Goal: Task Accomplishment & Management: Complete application form

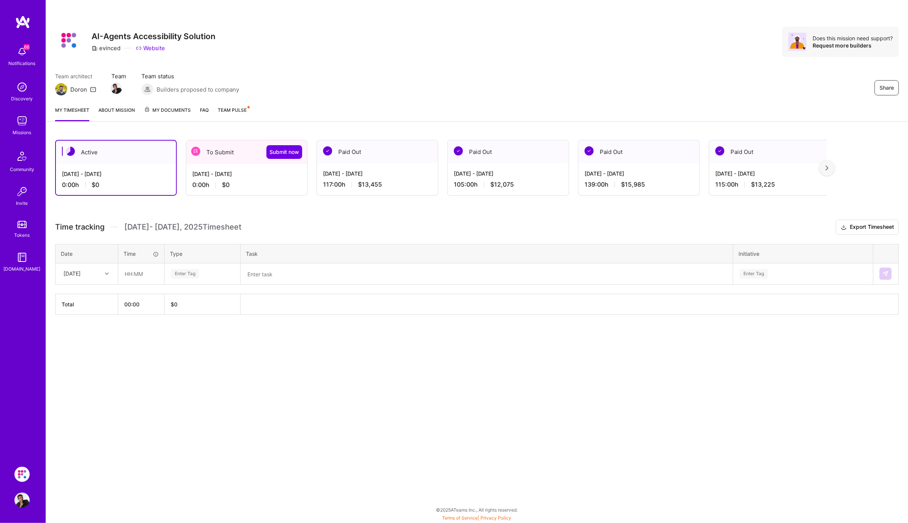
click at [109, 273] on div at bounding box center [108, 274] width 12 height 10
click at [250, 176] on div "[DATE] - [DATE]" at bounding box center [246, 174] width 109 height 8
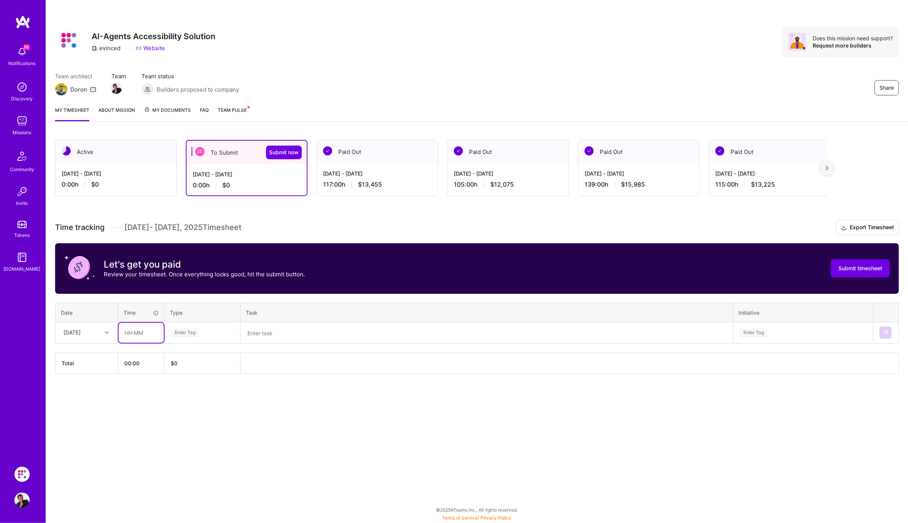
click at [130, 332] on input "text" at bounding box center [141, 333] width 45 height 20
type input "11:00"
click at [202, 326] on div "Enter Tag" at bounding box center [202, 333] width 75 height 20
click at [192, 407] on span "Engineering" at bounding box center [185, 411] width 33 height 10
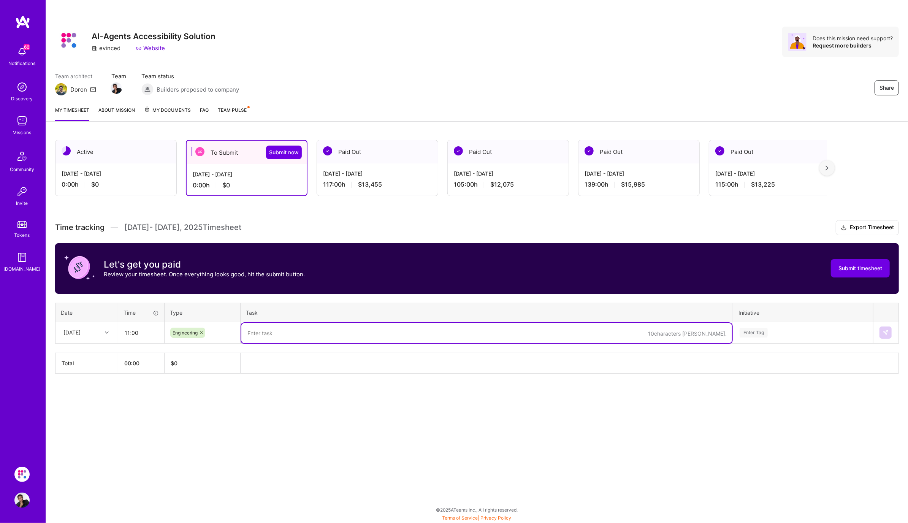
click at [294, 336] on textarea at bounding box center [486, 333] width 491 height 20
type textarea "W"
type textarea "Fixing the"
click at [387, 169] on div "[DATE] - [DATE] 117:00 h $13,455" at bounding box center [377, 178] width 121 height 31
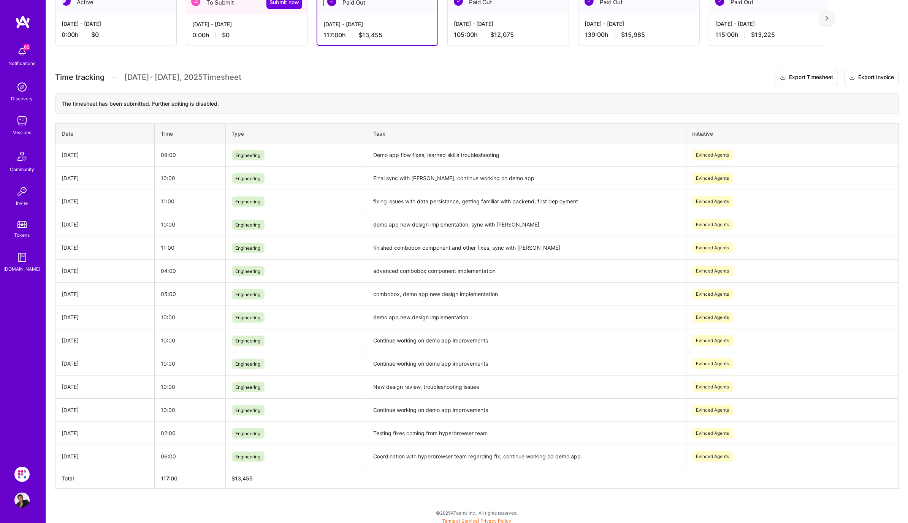
scroll to position [67, 0]
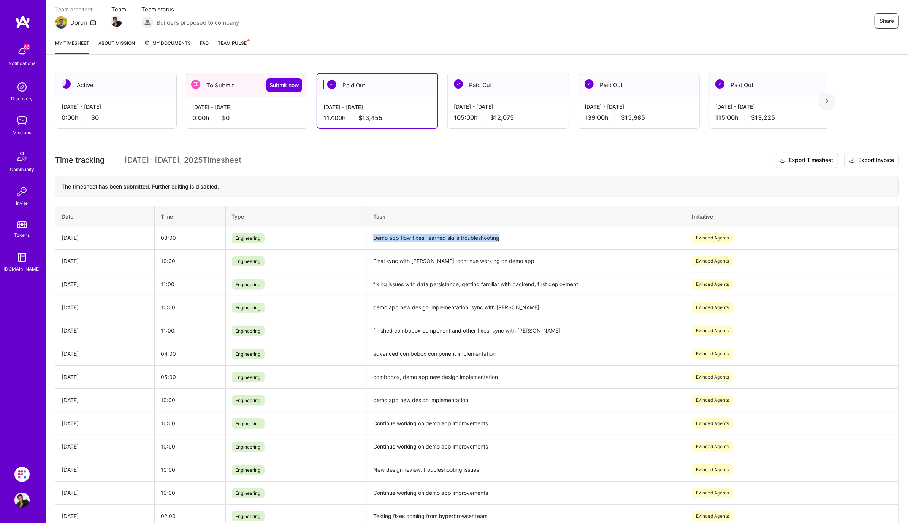
drag, startPoint x: 408, startPoint y: 239, endPoint x: 560, endPoint y: 239, distance: 151.7
click at [560, 239] on td "Demo app flow fixes, learned skills troubleshooting" at bounding box center [526, 238] width 319 height 23
copy td "Demo app flow fixes, learned skills troubleshooting"
click at [255, 105] on div "[DATE] - [DATE]" at bounding box center [246, 107] width 109 height 8
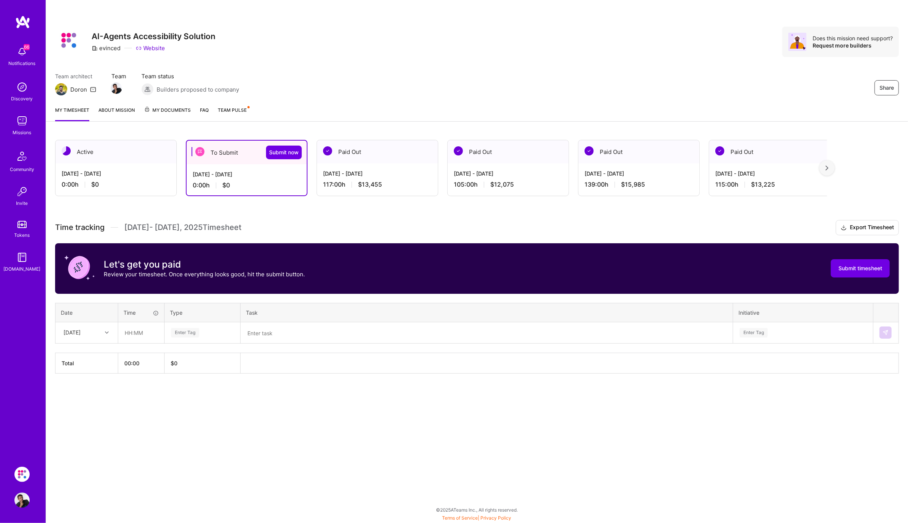
scroll to position [0, 0]
click at [141, 331] on input "text" at bounding box center [141, 333] width 45 height 20
type input "11:00"
click at [192, 332] on div "Enter Tag" at bounding box center [185, 333] width 28 height 12
click at [207, 404] on div "Engineering" at bounding box center [202, 411] width 75 height 18
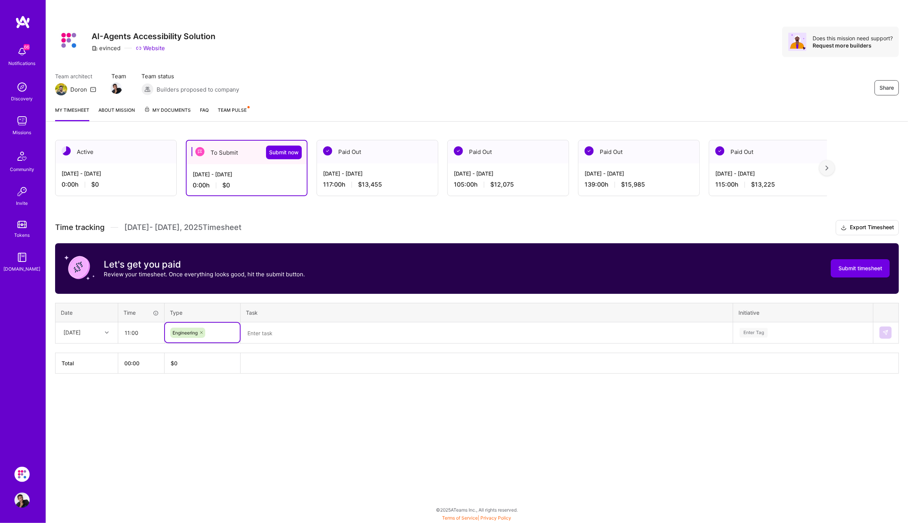
click at [284, 333] on textarea at bounding box center [486, 333] width 491 height 20
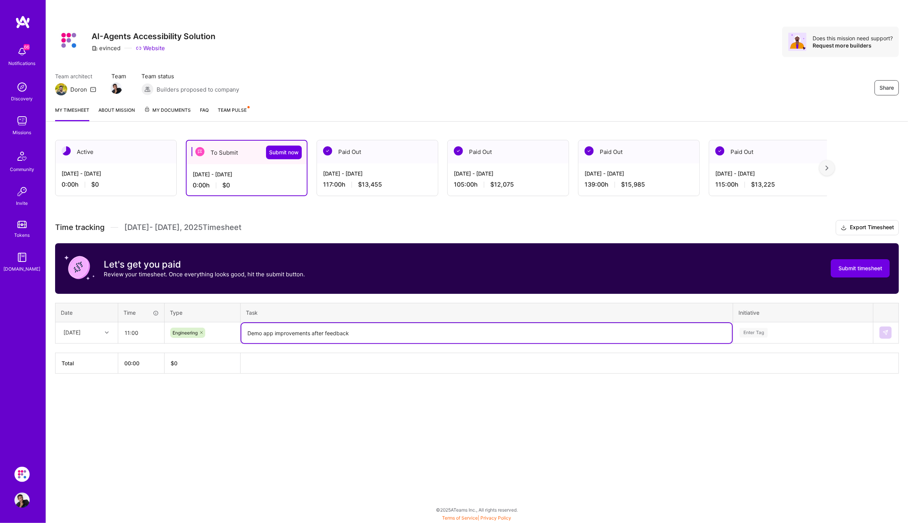
type textarea "Demo app improvements after feedback"
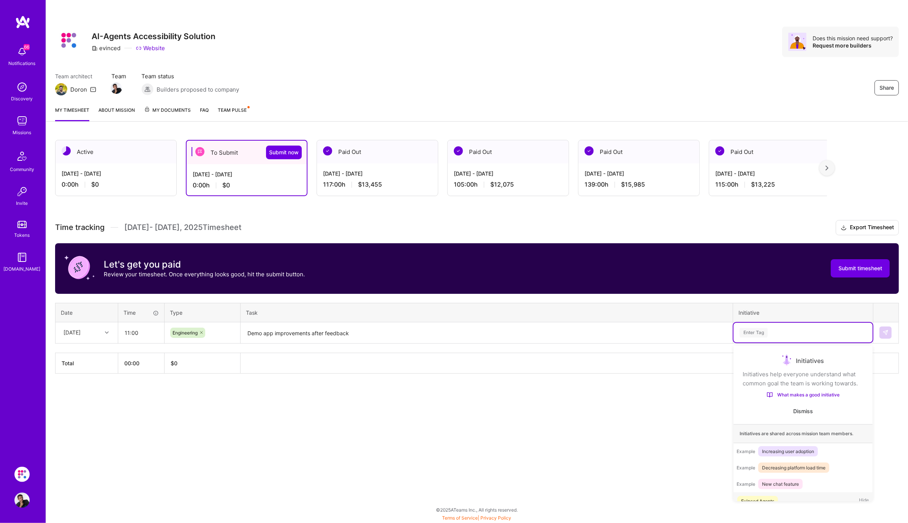
click at [750, 333] on div "Enter Tag" at bounding box center [754, 333] width 28 height 12
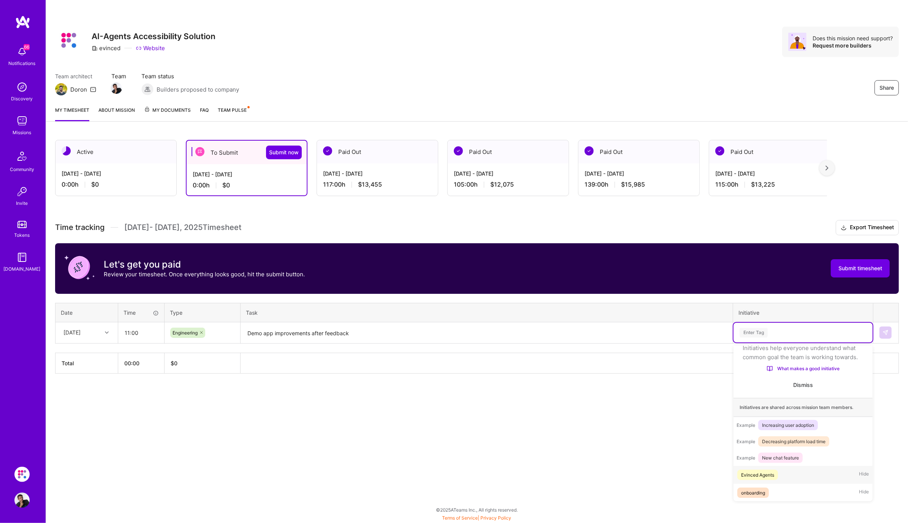
click at [785, 477] on div "Evinced Agents Hide" at bounding box center [803, 475] width 139 height 18
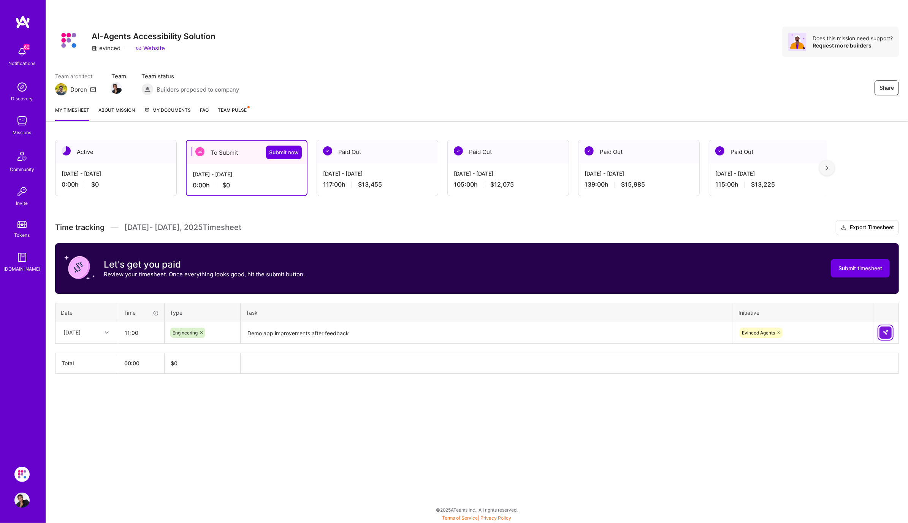
click at [889, 333] on button at bounding box center [886, 333] width 12 height 12
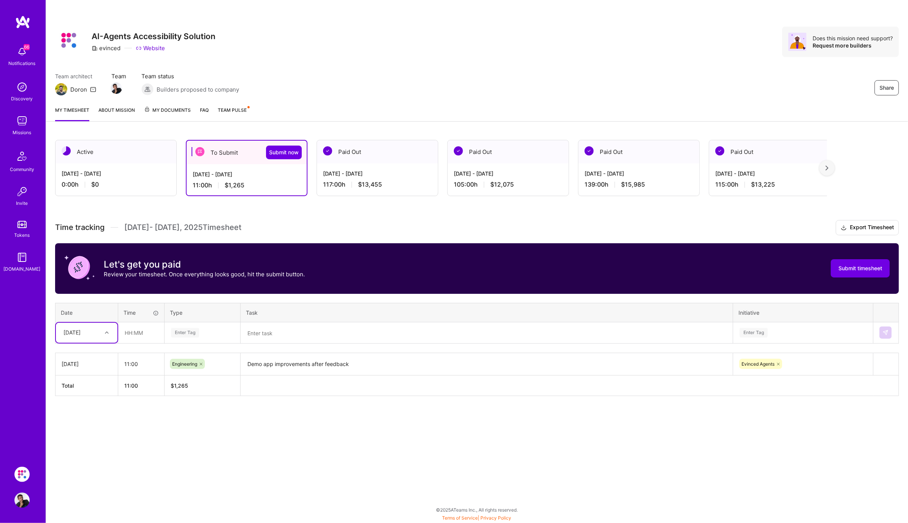
click at [106, 331] on icon at bounding box center [107, 333] width 4 height 4
click at [95, 355] on div "[DATE]" at bounding box center [87, 354] width 62 height 14
click at [128, 331] on input "text" at bounding box center [141, 333] width 45 height 20
type input "03:00"
click at [206, 333] on div "Enter Tag" at bounding box center [202, 333] width 64 height 10
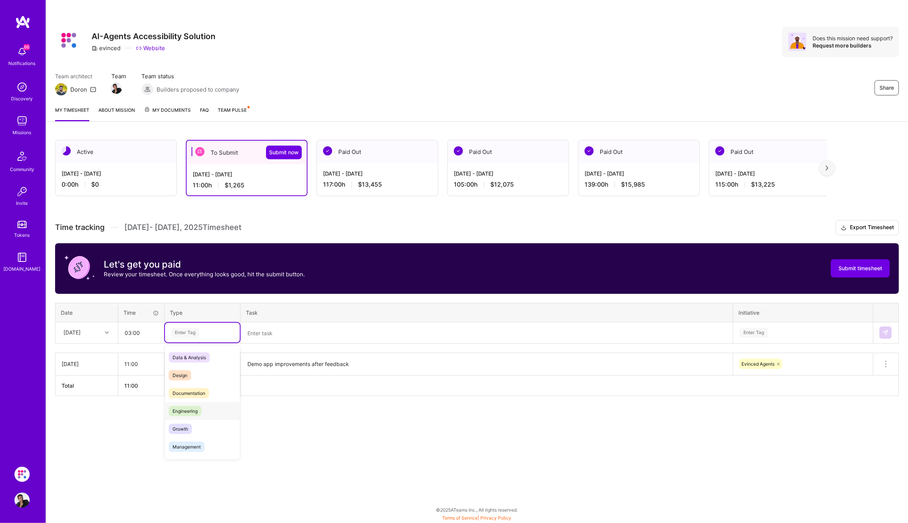
click at [191, 409] on span "Engineering" at bounding box center [185, 411] width 33 height 10
click at [259, 335] on textarea at bounding box center [486, 333] width 491 height 20
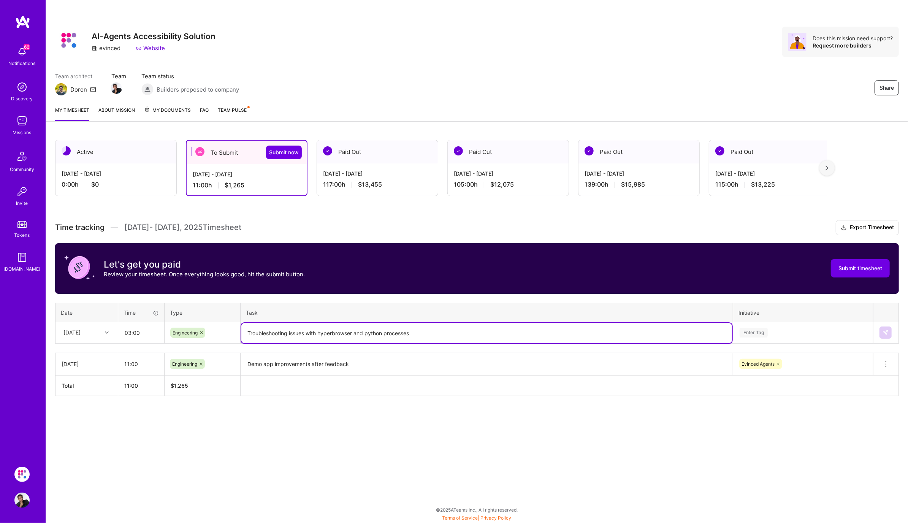
drag, startPoint x: 435, startPoint y: 332, endPoint x: 199, endPoint y: 332, distance: 235.7
click at [199, 332] on tr "[DATE] 03:00 Engineering Troubleshooting issues with hyperbrowser and python pr…" at bounding box center [478, 332] width 844 height 21
type textarea "Troubleshooting issues with hyperbrowser and python processes"
click at [754, 335] on div "Enter Tag" at bounding box center [754, 333] width 28 height 12
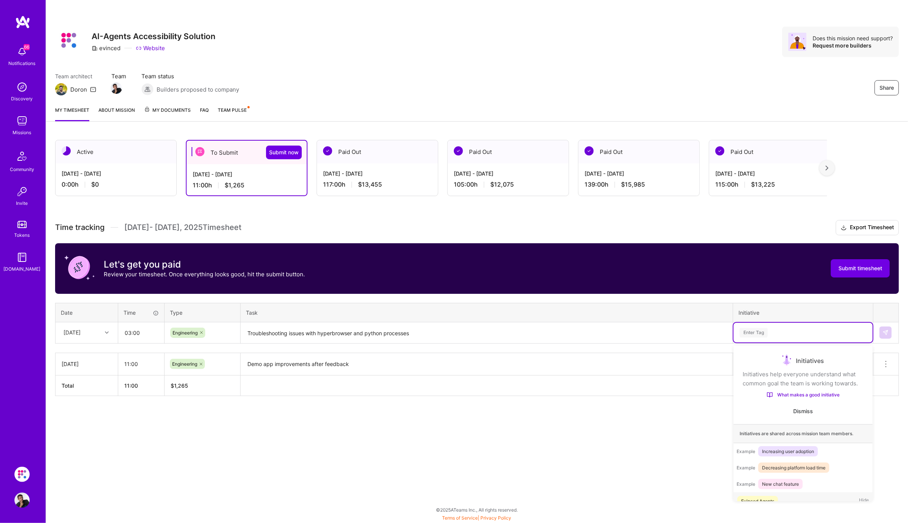
scroll to position [14, 0]
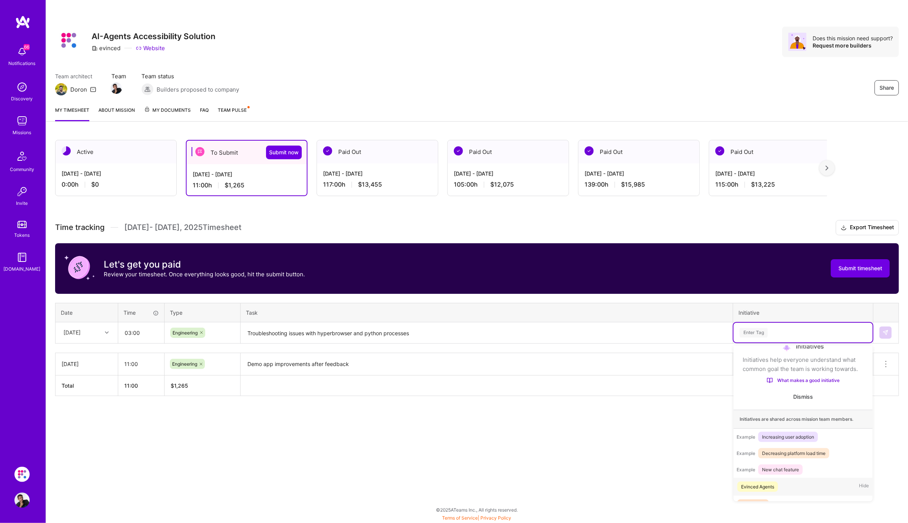
click at [769, 487] on div "Evinced Agents" at bounding box center [757, 487] width 33 height 8
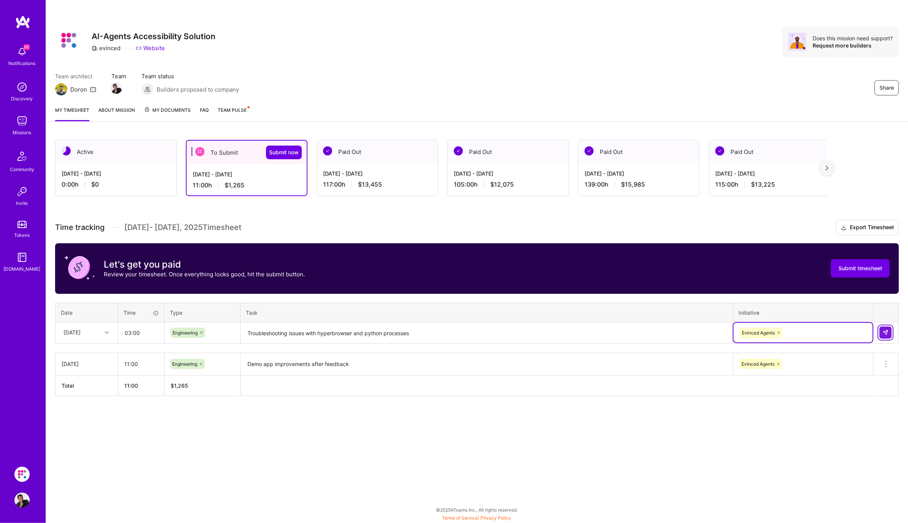
click at [888, 335] on img at bounding box center [886, 333] width 6 height 6
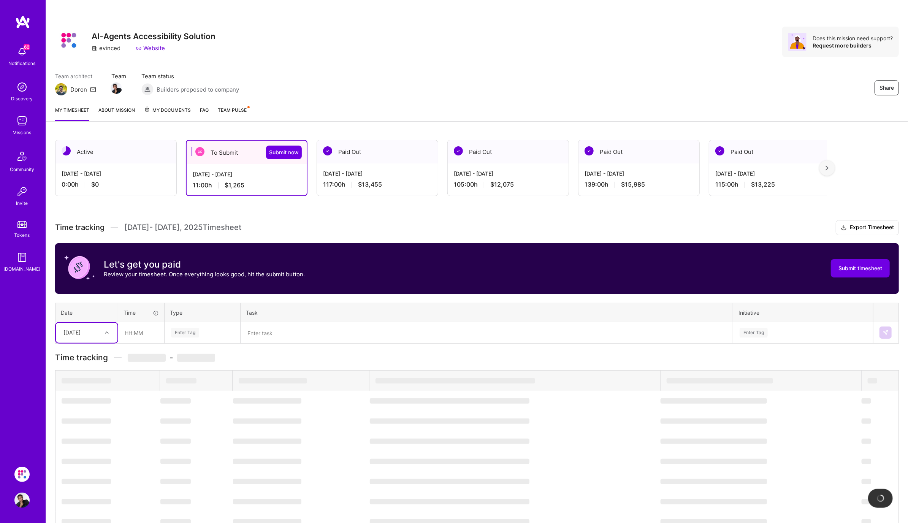
click at [105, 332] on icon at bounding box center [107, 333] width 4 height 4
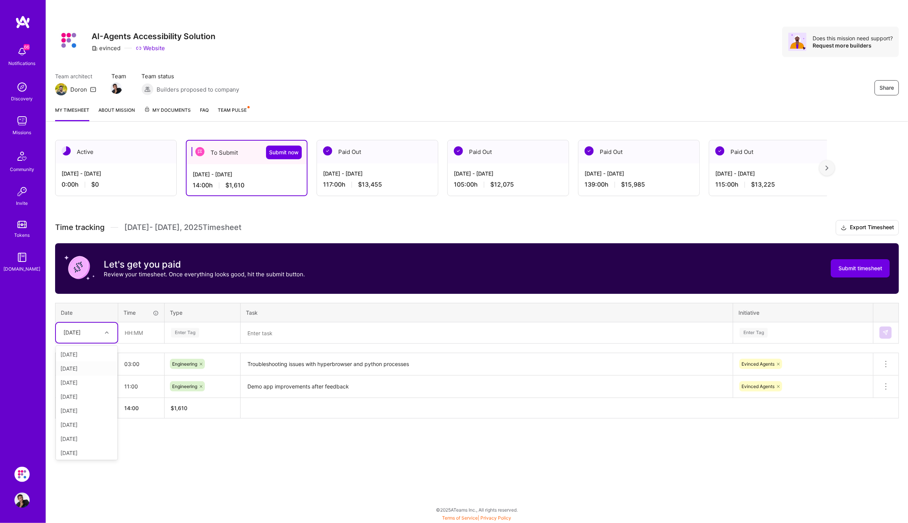
click at [93, 371] on div "[DATE]" at bounding box center [87, 369] width 62 height 14
click at [137, 334] on input "text" at bounding box center [141, 333] width 45 height 20
type input "05:00"
click at [174, 331] on div "Enter Tag" at bounding box center [185, 333] width 28 height 12
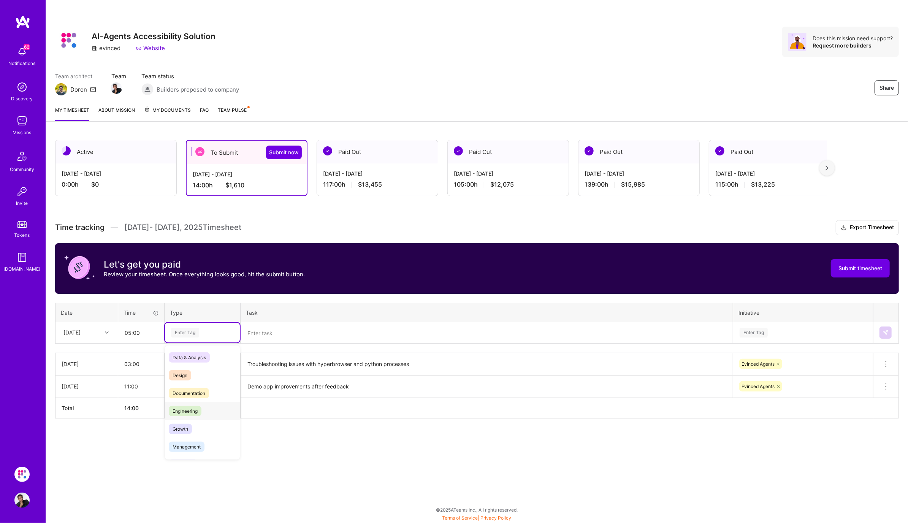
click at [179, 410] on span "Engineering" at bounding box center [185, 411] width 33 height 10
click at [266, 335] on textarea at bounding box center [486, 333] width 491 height 20
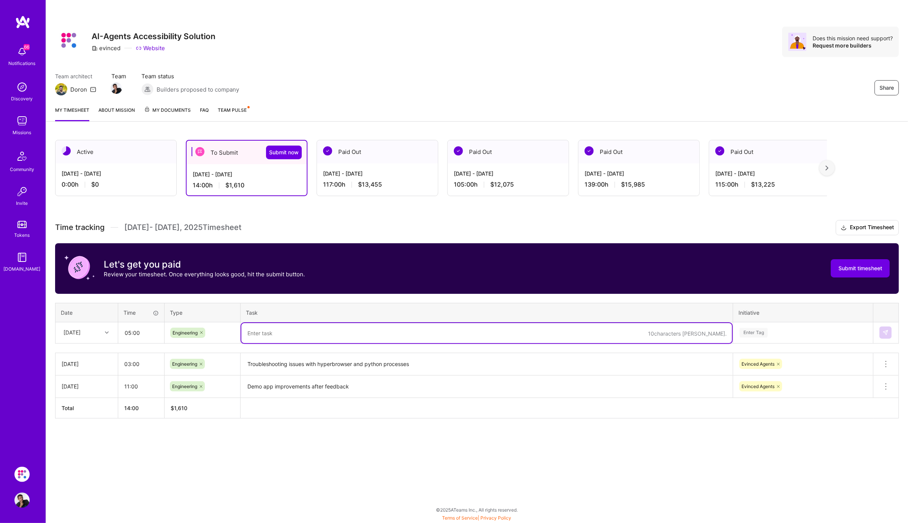
paste textarea "Troubleshooting issues with hyperbrowser and python processes"
type textarea "Troubleshooting issues with hyperbrowser and python processes, demo recording"
click at [754, 332] on div "Enter Tag" at bounding box center [754, 333] width 28 height 12
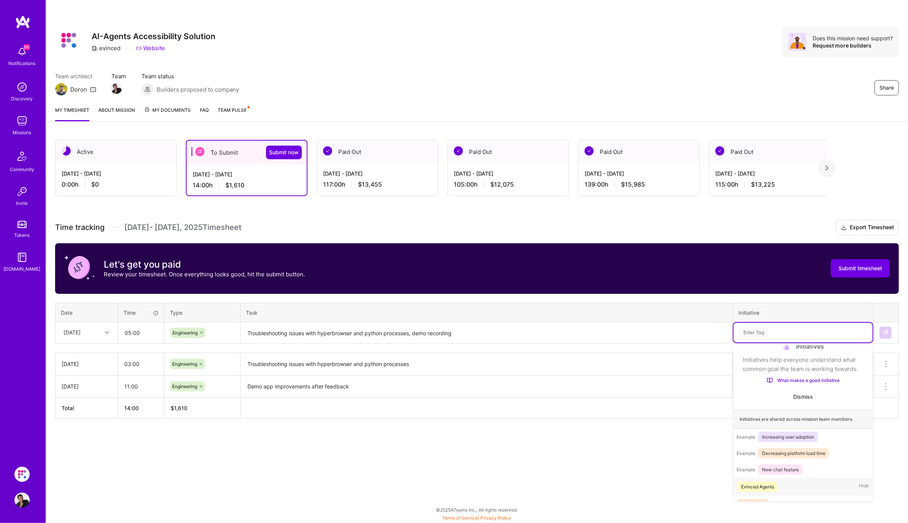
click at [760, 486] on div "Evinced Agents" at bounding box center [757, 487] width 33 height 8
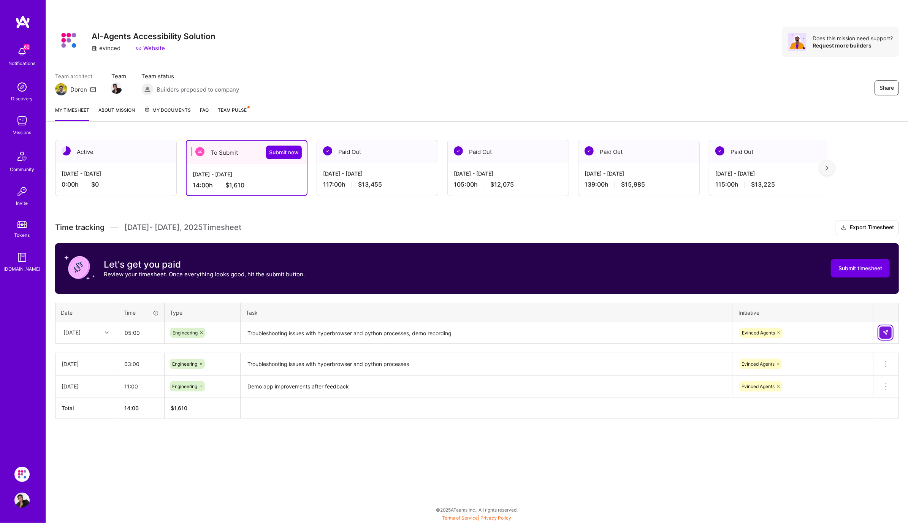
click at [888, 330] on img at bounding box center [886, 333] width 6 height 6
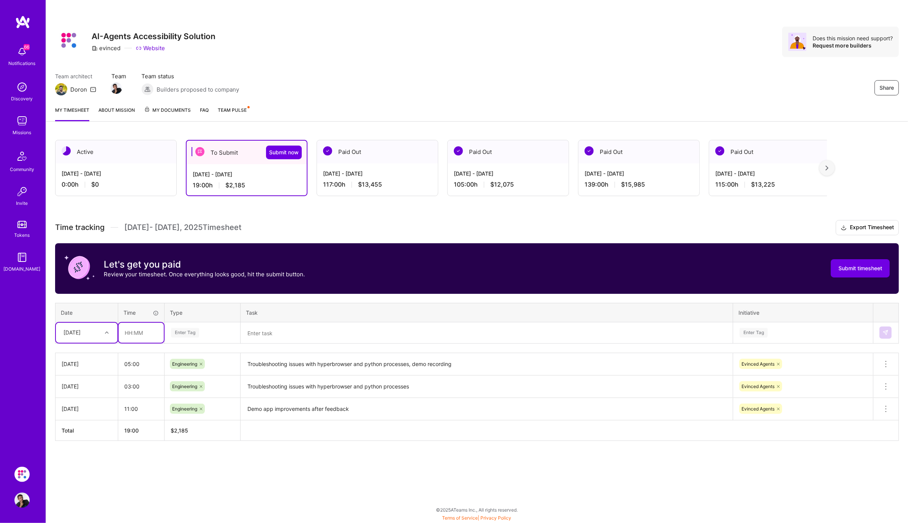
click at [127, 335] on input "text" at bounding box center [141, 333] width 45 height 20
type input "05:00"
click at [190, 335] on div "Enter Tag" at bounding box center [185, 333] width 28 height 12
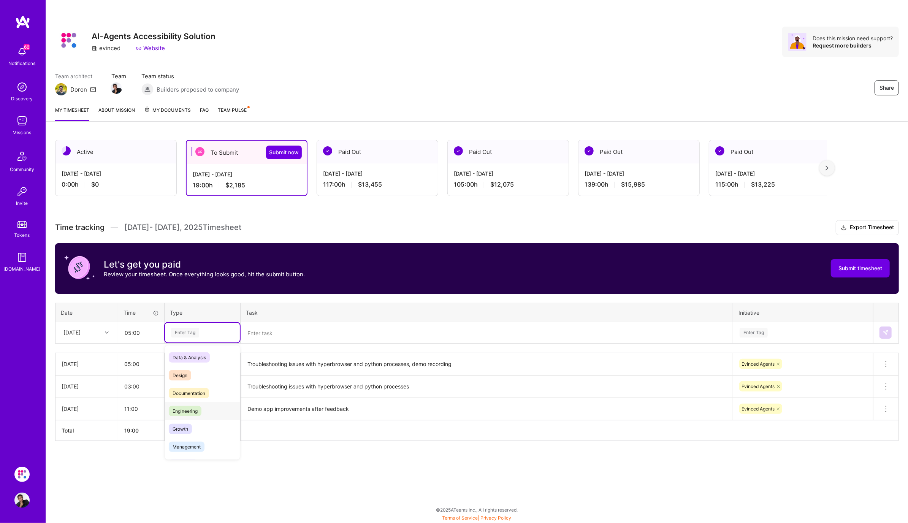
click at [190, 408] on span "Engineering" at bounding box center [185, 411] width 33 height 10
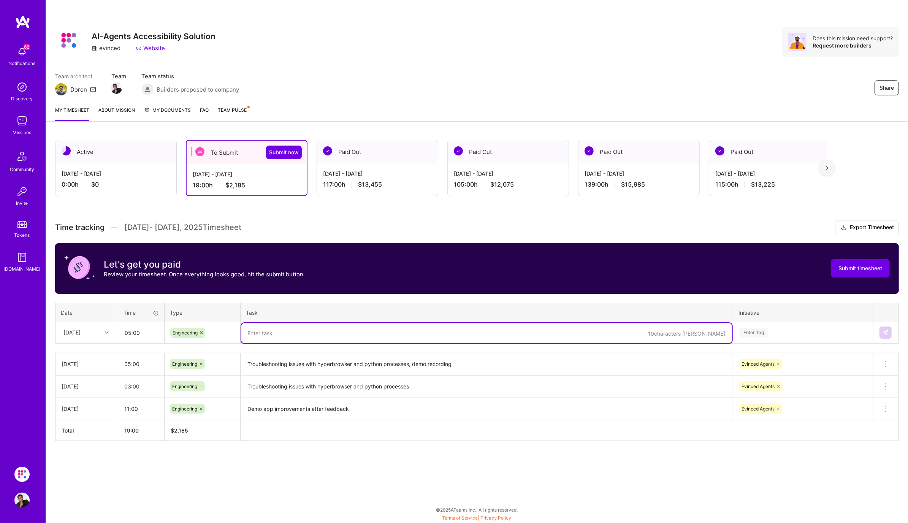
click at [278, 335] on textarea at bounding box center [486, 333] width 491 height 20
type textarea "Playing around with MCP server, recording demo, working on small fixes"
click at [750, 331] on div "Enter Tag" at bounding box center [754, 333] width 28 height 12
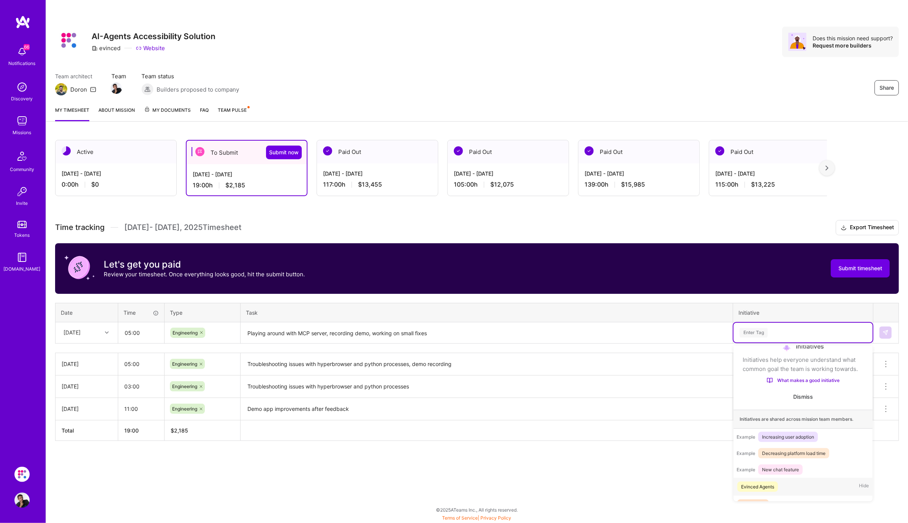
click at [774, 488] on div "Evinced Agents" at bounding box center [757, 487] width 33 height 8
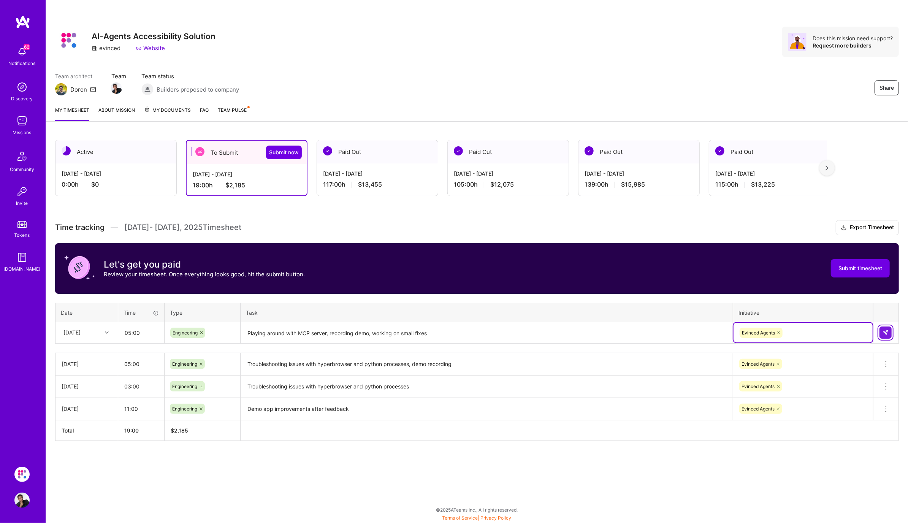
click at [887, 334] on img at bounding box center [886, 333] width 6 height 6
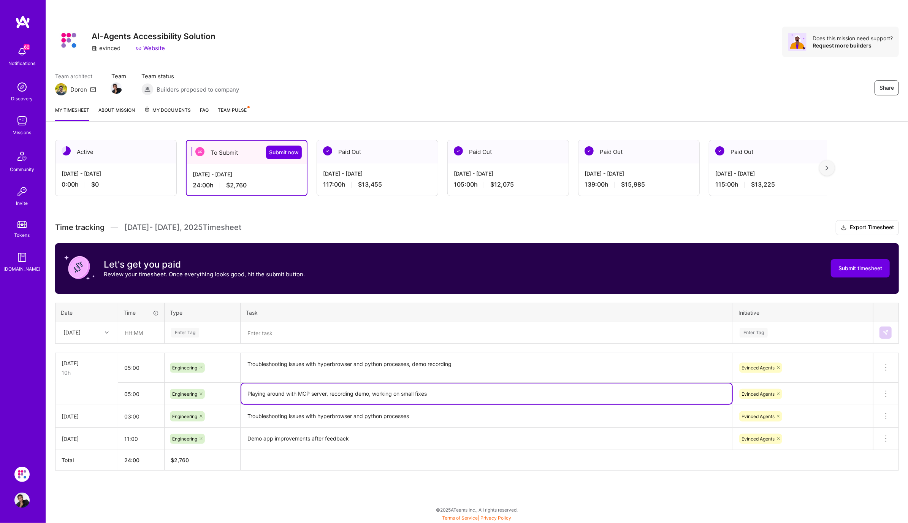
drag, startPoint x: 441, startPoint y: 392, endPoint x: 239, endPoint y: 392, distance: 201.9
click at [239, 392] on tr "05:00 Engineering Playing around with MCP server, recording demo, working on sm…" at bounding box center [478, 394] width 844 height 22
click at [887, 392] on icon at bounding box center [886, 393] width 9 height 9
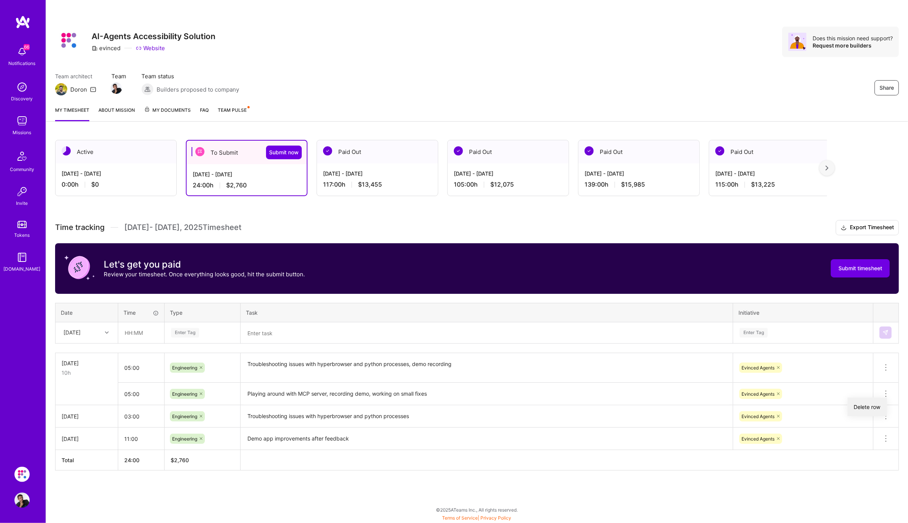
click at [875, 409] on button "Delete row" at bounding box center [868, 407] width 40 height 19
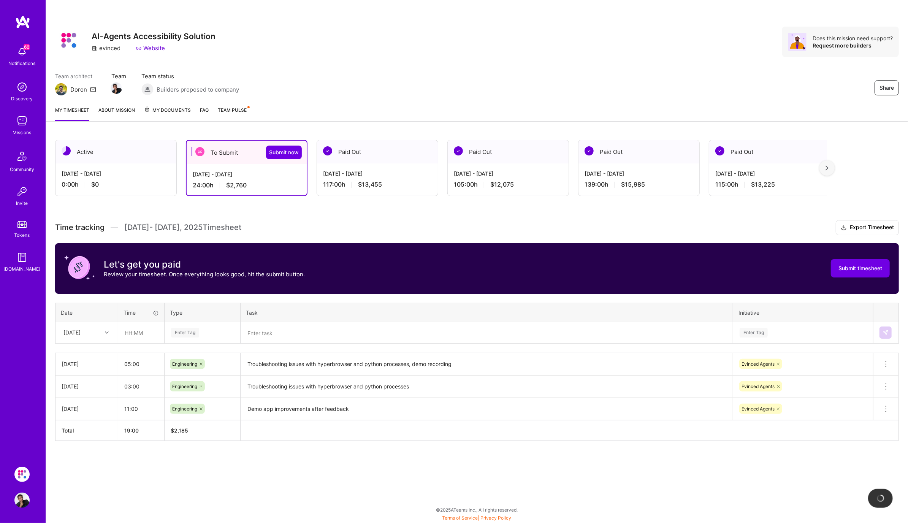
click at [105, 332] on div at bounding box center [108, 333] width 12 height 10
click at [92, 381] on div "[DATE]" at bounding box center [87, 383] width 62 height 14
click at [131, 332] on input "text" at bounding box center [141, 333] width 45 height 20
type input "05:00"
click at [216, 332] on div "Enter Tag" at bounding box center [202, 333] width 64 height 10
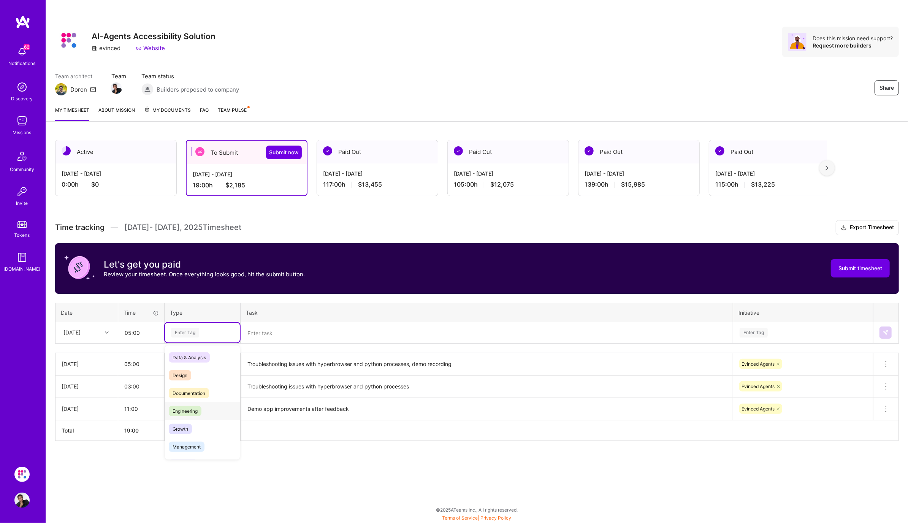
click at [193, 407] on span "Engineering" at bounding box center [185, 411] width 33 height 10
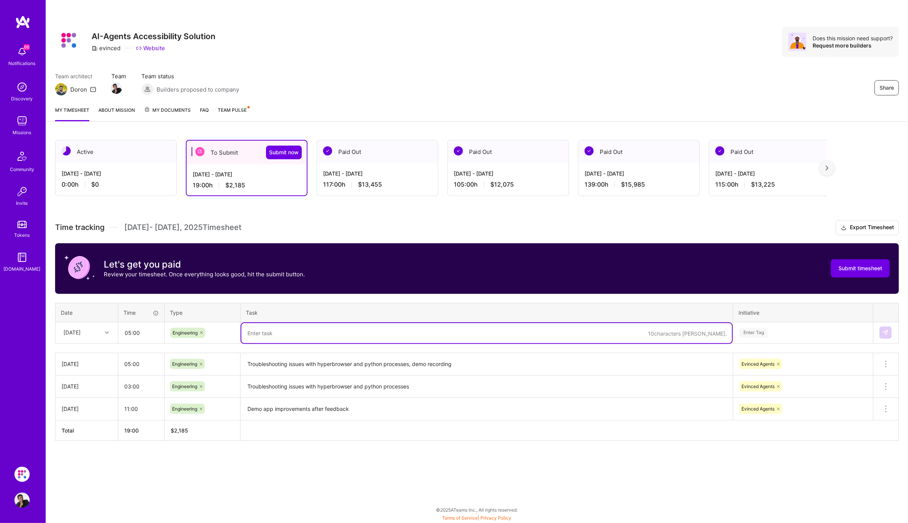
click at [277, 338] on textarea at bounding box center [486, 333] width 491 height 20
paste textarea "Playing around with MCP server, recording demo, working on small fixes"
type textarea "Playing around with MCP server, recording demo, working on small fixes"
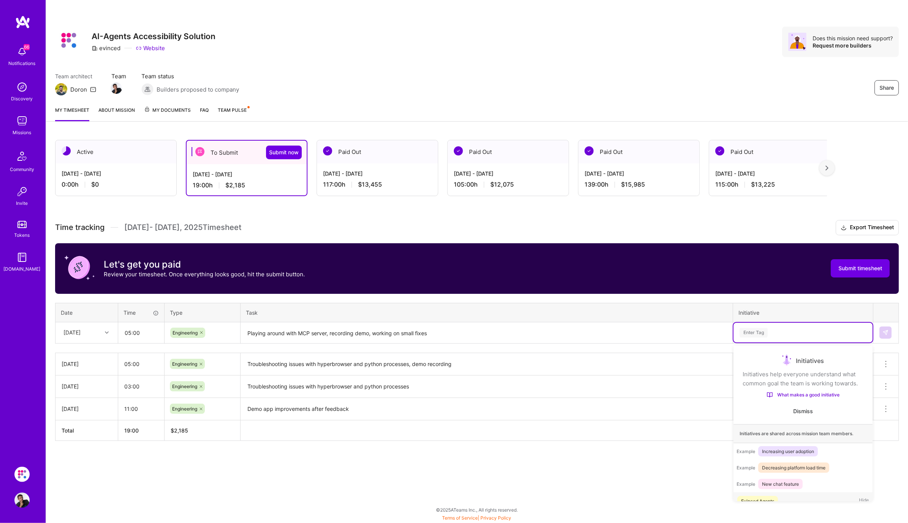
click at [763, 325] on div "Enter Tag" at bounding box center [803, 333] width 139 height 20
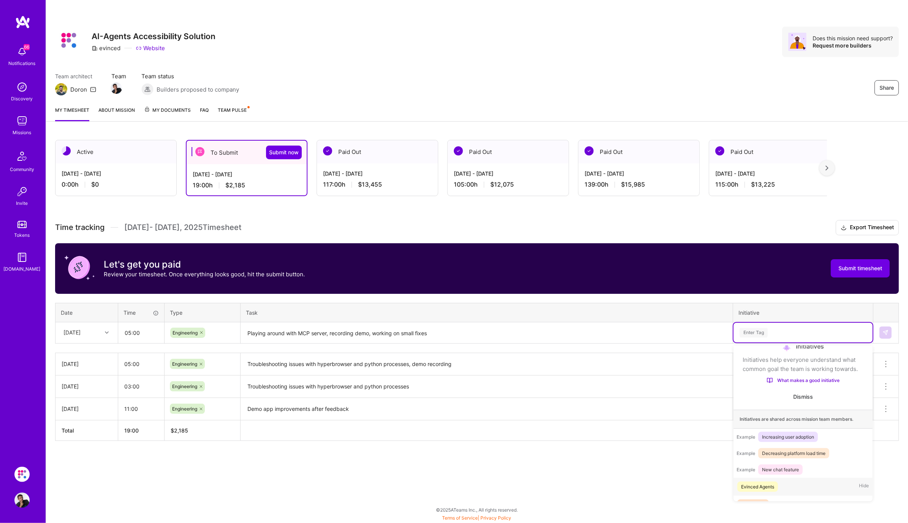
click at [760, 487] on div "Evinced Agents" at bounding box center [757, 487] width 33 height 8
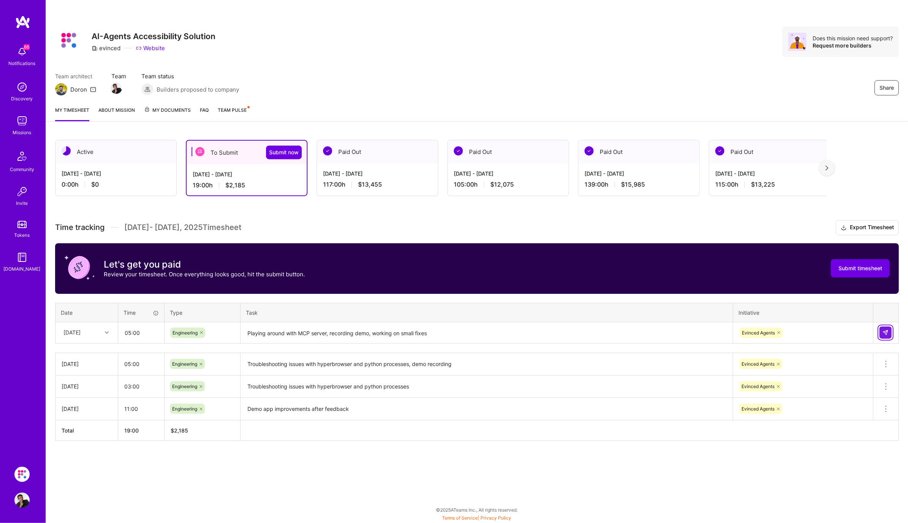
click at [881, 331] on button at bounding box center [886, 333] width 12 height 12
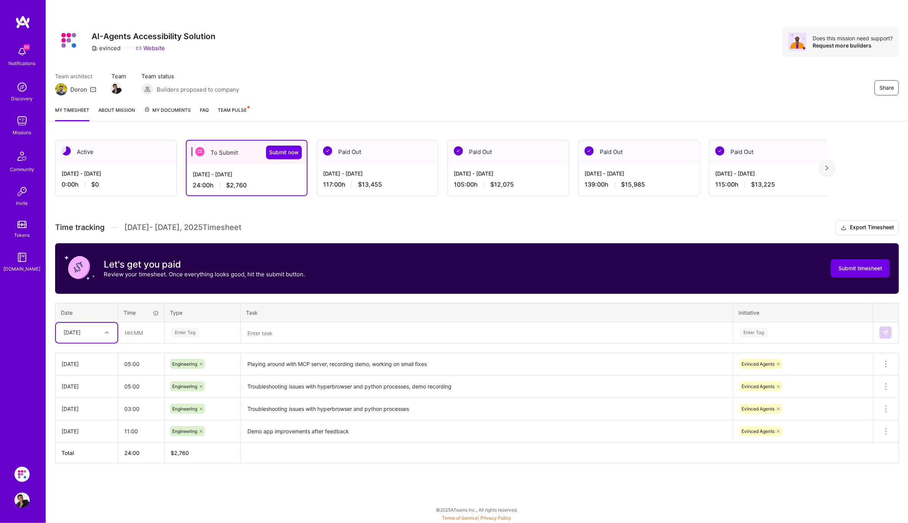
click at [108, 331] on icon at bounding box center [107, 333] width 4 height 4
click at [100, 398] on div "[DATE]" at bounding box center [87, 397] width 62 height 14
click at [137, 333] on input "text" at bounding box center [141, 333] width 45 height 20
type input "10:00"
click at [213, 332] on div "Enter Tag" at bounding box center [202, 333] width 64 height 10
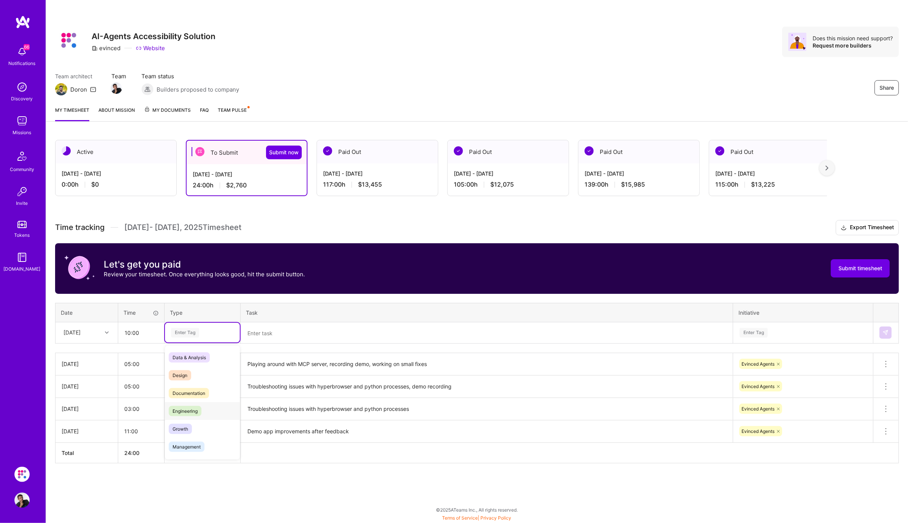
click at [205, 411] on div "Engineering" at bounding box center [202, 411] width 75 height 18
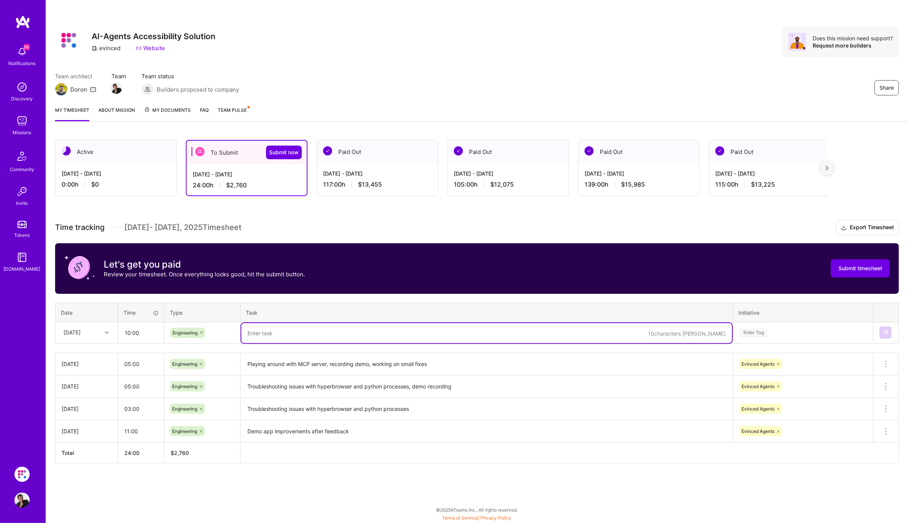
click at [266, 331] on textarea at bounding box center [486, 333] width 491 height 20
type textarea "Applying UI changes from Anastasiia, troubleshooting mixed logs issue"
click at [850, 333] on div "Enter Tag" at bounding box center [803, 333] width 128 height 10
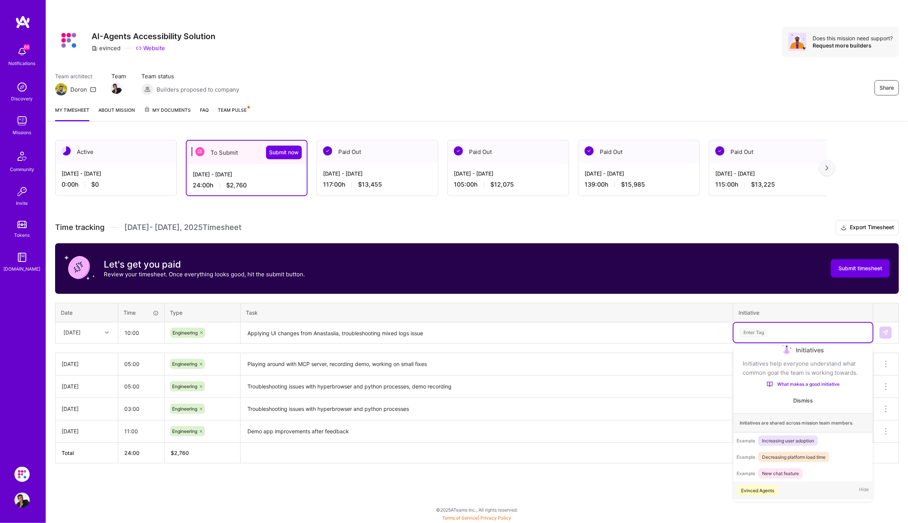
scroll to position [13, 0]
click at [773, 489] on div "Evinced Agents" at bounding box center [757, 489] width 33 height 8
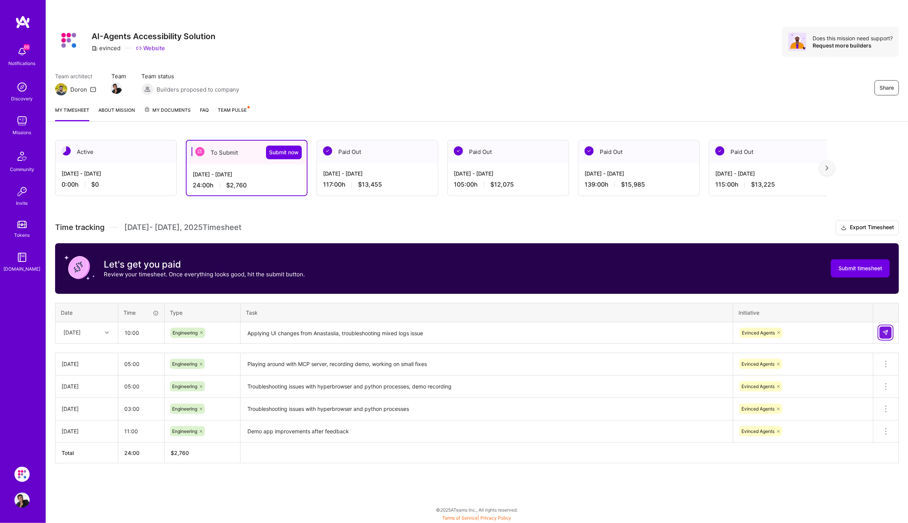
click at [885, 331] on img at bounding box center [886, 333] width 6 height 6
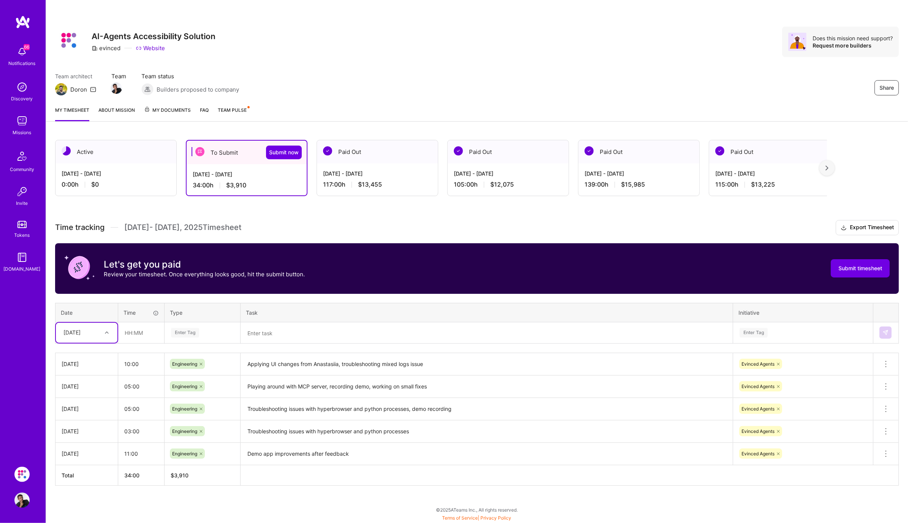
click at [105, 331] on icon at bounding box center [107, 333] width 4 height 4
click at [89, 407] on div "[DATE]" at bounding box center [87, 407] width 62 height 14
click at [134, 328] on input "text" at bounding box center [141, 333] width 45 height 20
type input "06:00"
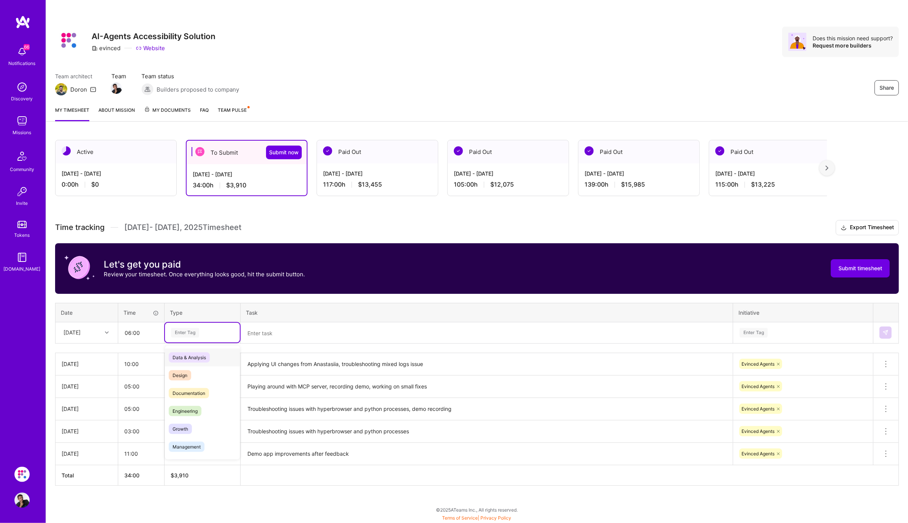
click at [188, 330] on div "Enter Tag" at bounding box center [185, 333] width 28 height 12
click at [190, 411] on span "Engineering" at bounding box center [185, 411] width 33 height 10
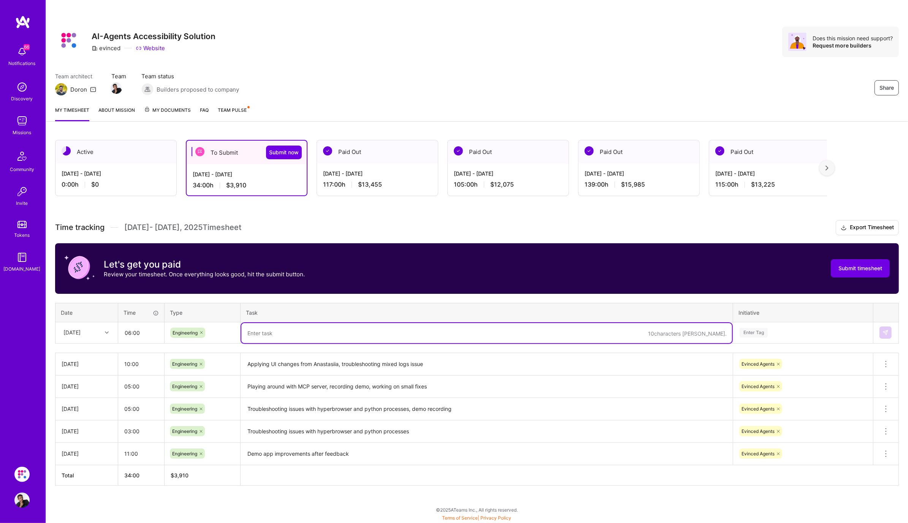
click at [275, 333] on textarea at bounding box center [486, 333] width 491 height 20
type textarea "Workig on the demo app ui improvements"
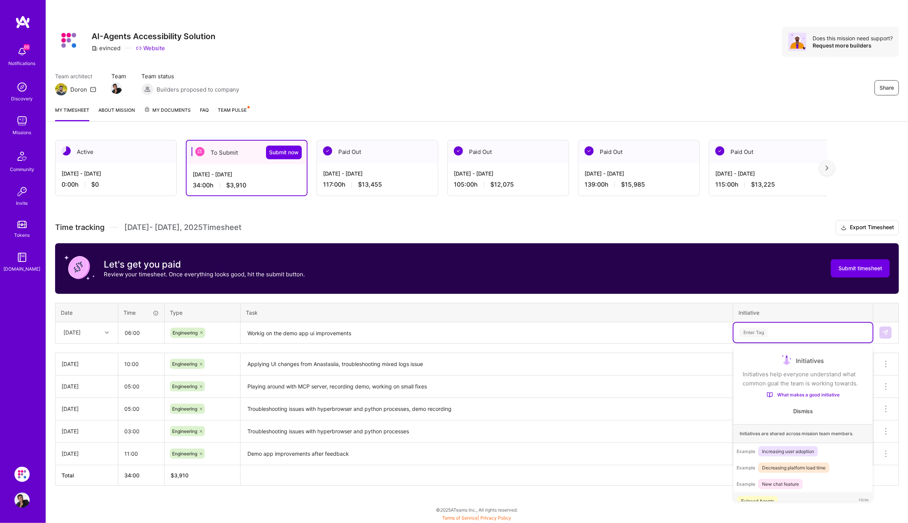
click at [753, 328] on div "Enter Tag" at bounding box center [754, 333] width 28 height 12
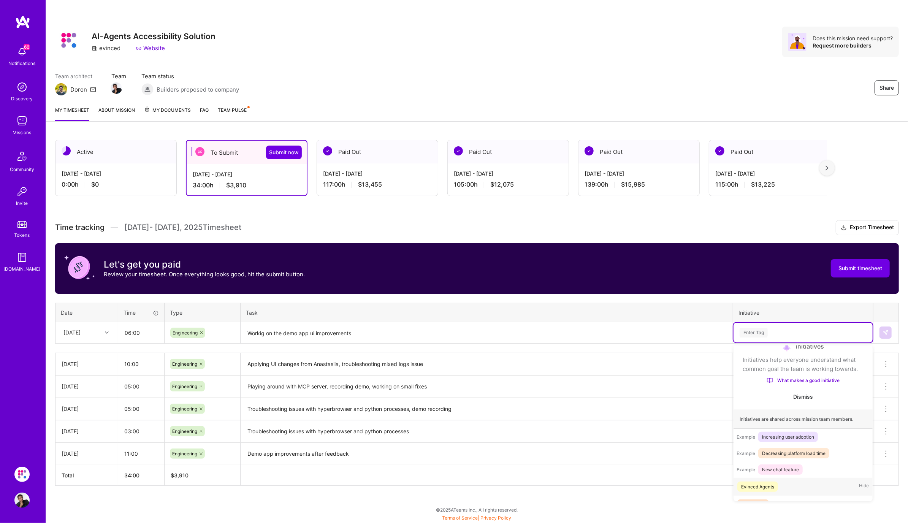
click at [766, 485] on div "Evinced Agents" at bounding box center [757, 487] width 33 height 8
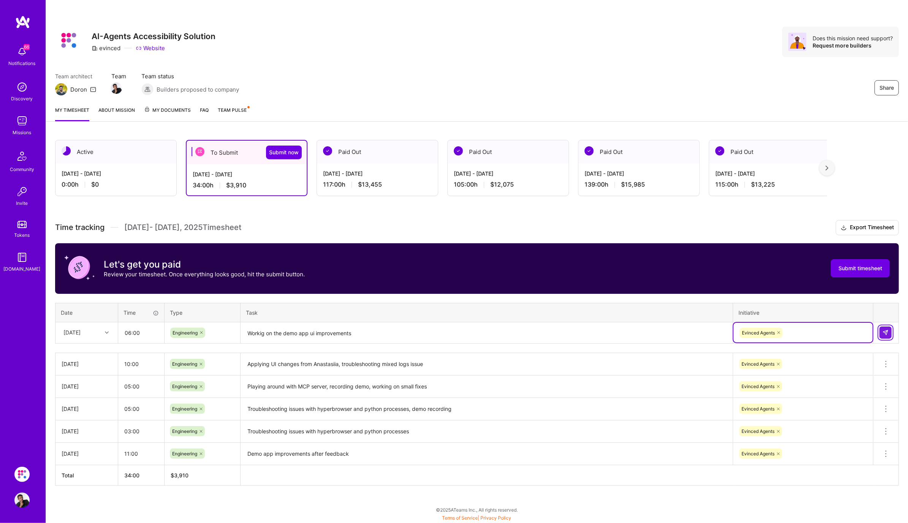
click at [887, 333] on img at bounding box center [886, 333] width 6 height 6
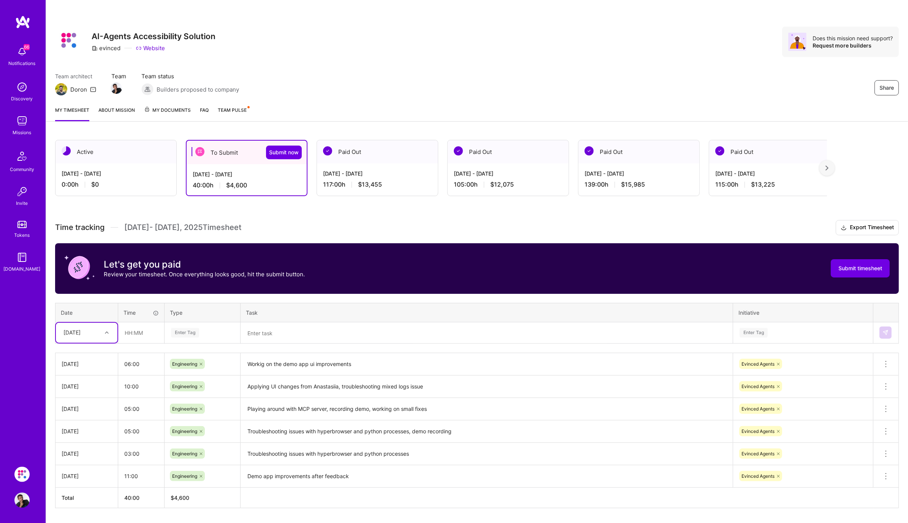
click at [103, 333] on div at bounding box center [108, 333] width 12 height 10
click at [105, 333] on icon at bounding box center [107, 333] width 4 height 4
click at [90, 384] on div "[DATE]" at bounding box center [87, 385] width 62 height 14
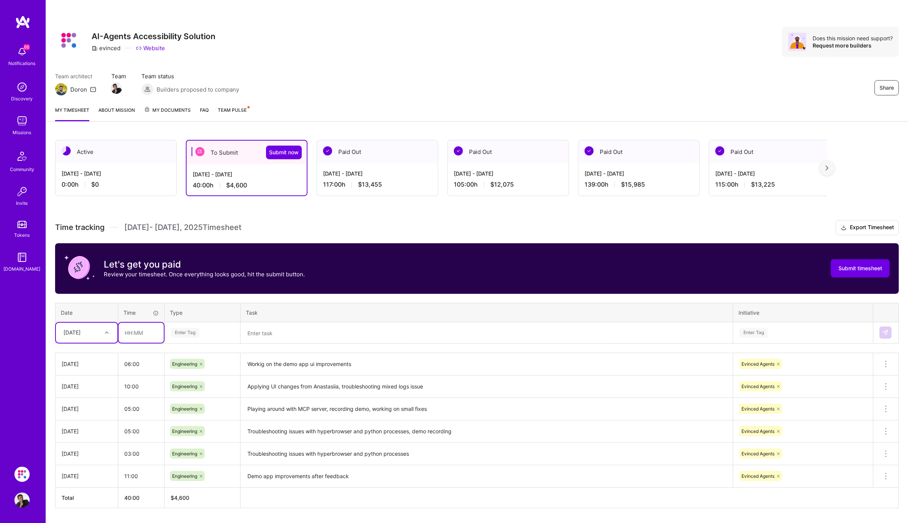
click at [138, 333] on input "text" at bounding box center [141, 333] width 45 height 20
type input "11:00"
click at [203, 335] on div "Enter Tag" at bounding box center [202, 333] width 64 height 10
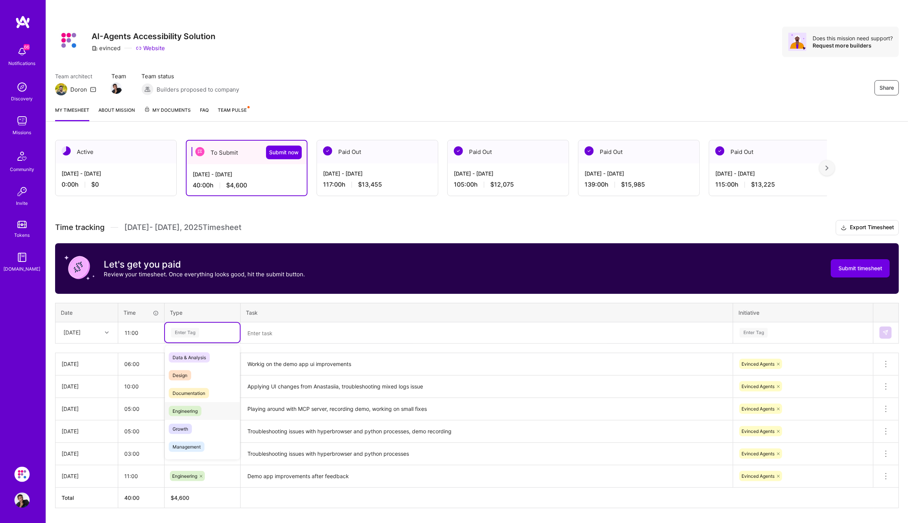
click at [196, 415] on span "Engineering" at bounding box center [185, 411] width 33 height 10
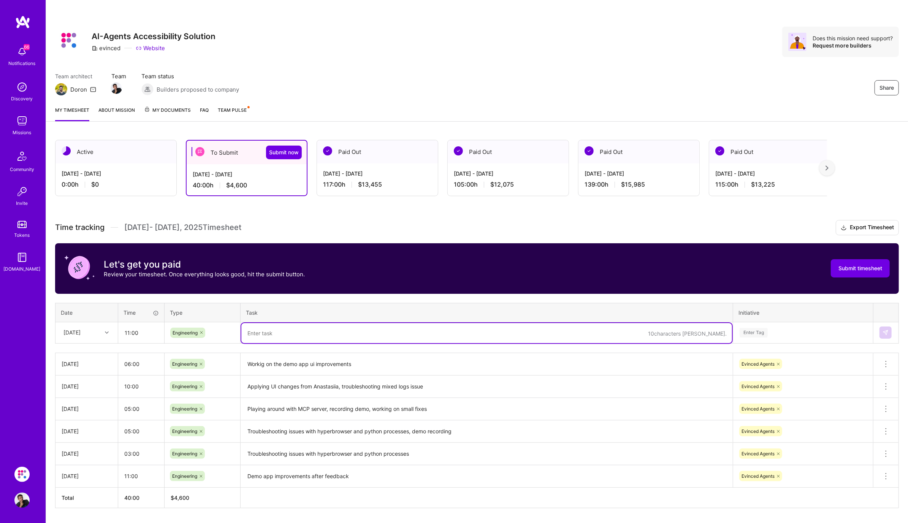
click at [277, 327] on textarea at bounding box center [486, 333] width 491 height 20
click at [246, 331] on textarea "demo ui PR merges" at bounding box center [486, 333] width 491 height 20
click at [338, 330] on textarea "demo ui PR merges" at bounding box center [486, 333] width 491 height 20
type textarea "demo ui PR merged and deployed, troubleshooting issues with tasks"
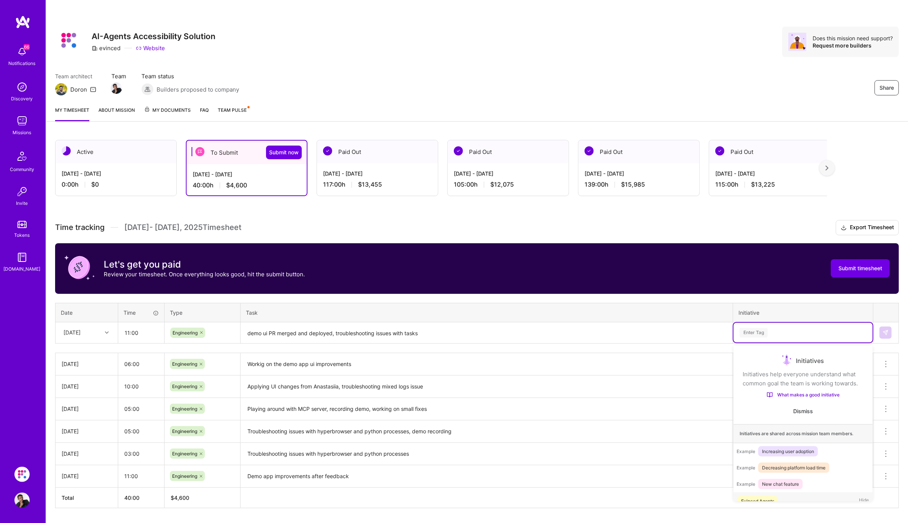
click at [822, 328] on div "Enter Tag" at bounding box center [803, 333] width 128 height 10
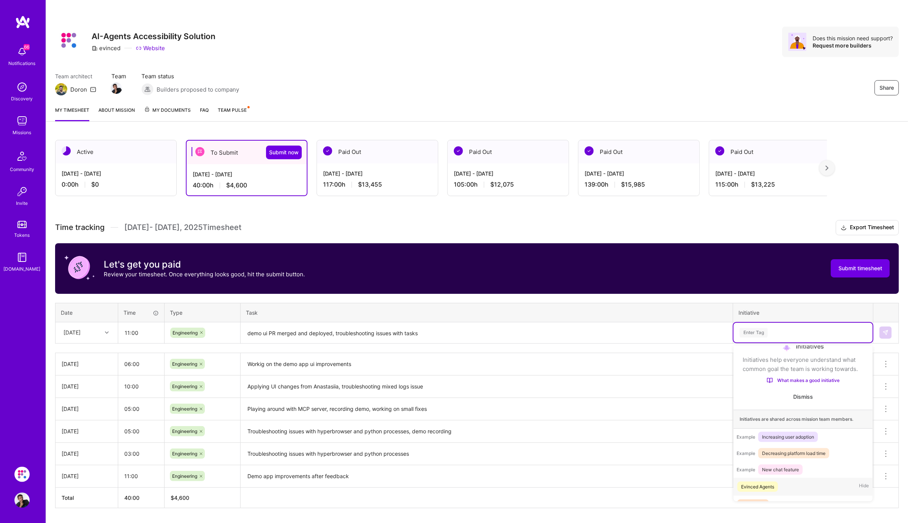
click at [772, 482] on span "Evinced Agents" at bounding box center [758, 487] width 41 height 10
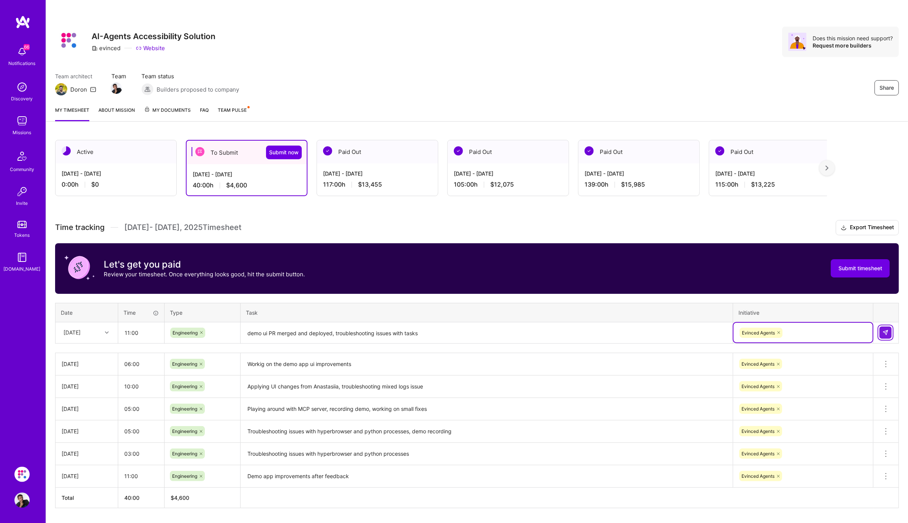
click at [886, 330] on img at bounding box center [886, 333] width 6 height 6
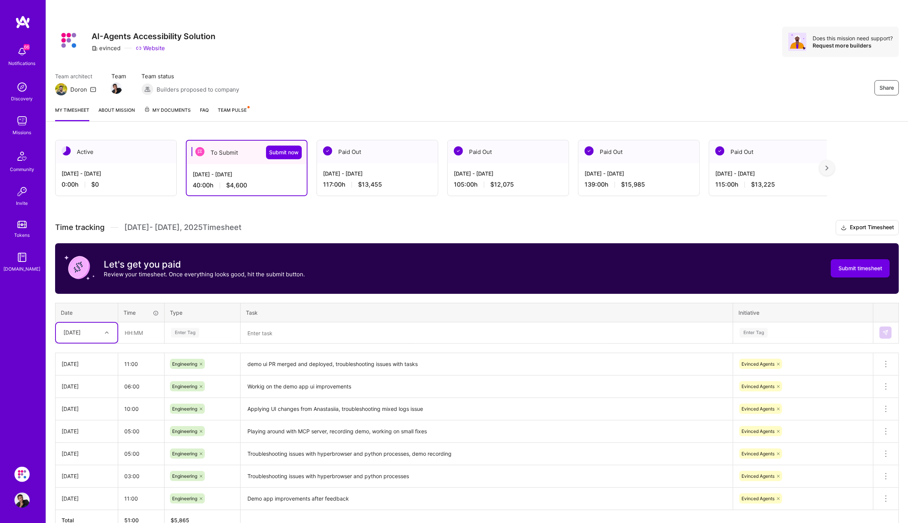
click at [104, 334] on div at bounding box center [108, 333] width 12 height 10
click at [100, 362] on div "[DATE]" at bounding box center [87, 367] width 62 height 14
click at [140, 333] on input "text" at bounding box center [141, 333] width 45 height 20
type input "11:00"
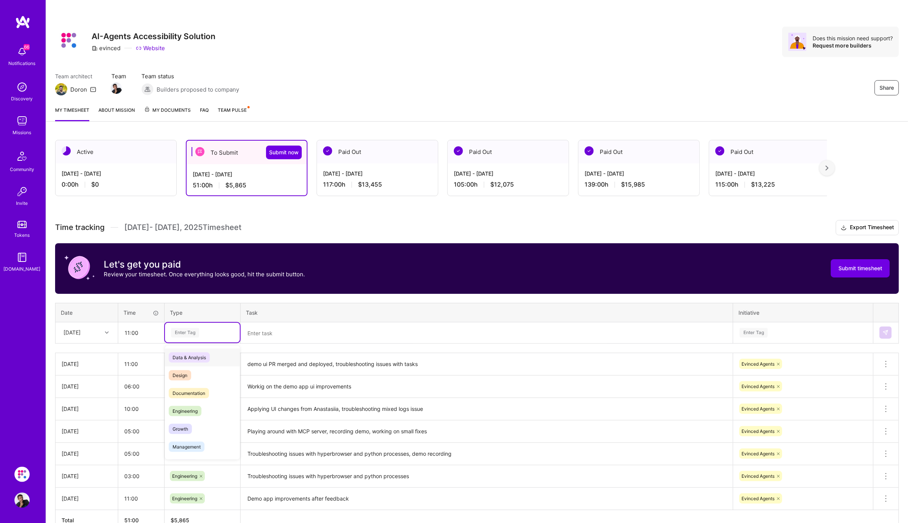
click at [191, 330] on div "Enter Tag" at bounding box center [185, 333] width 28 height 12
click at [187, 415] on div "Engineering" at bounding box center [202, 411] width 75 height 18
click at [281, 330] on textarea at bounding box center [486, 333] width 491 height 20
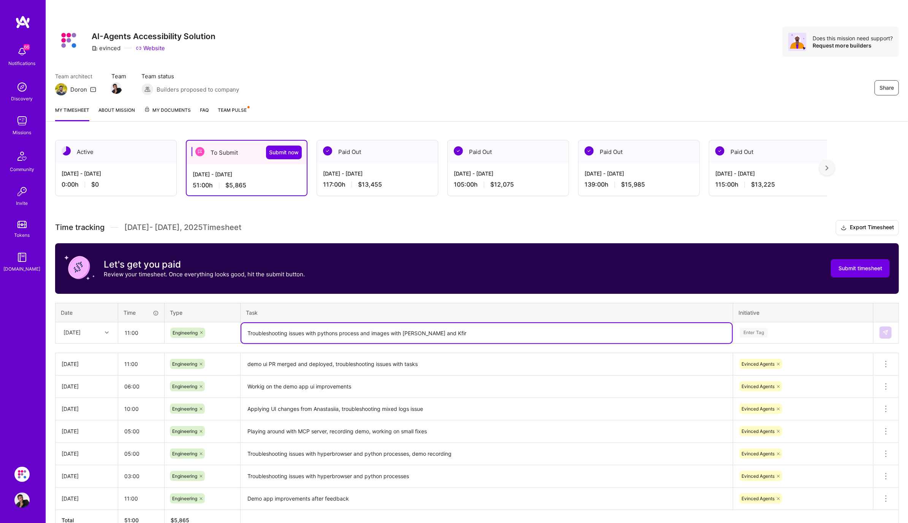
click at [451, 330] on textarea "Troubleshooting issues with pythons process and images with [PERSON_NAME] and K…" at bounding box center [486, 333] width 491 height 20
type textarea "Troubleshooting issues with pythons process and images with [PERSON_NAME] and K…"
click at [770, 338] on div "Enter Tag" at bounding box center [803, 333] width 139 height 20
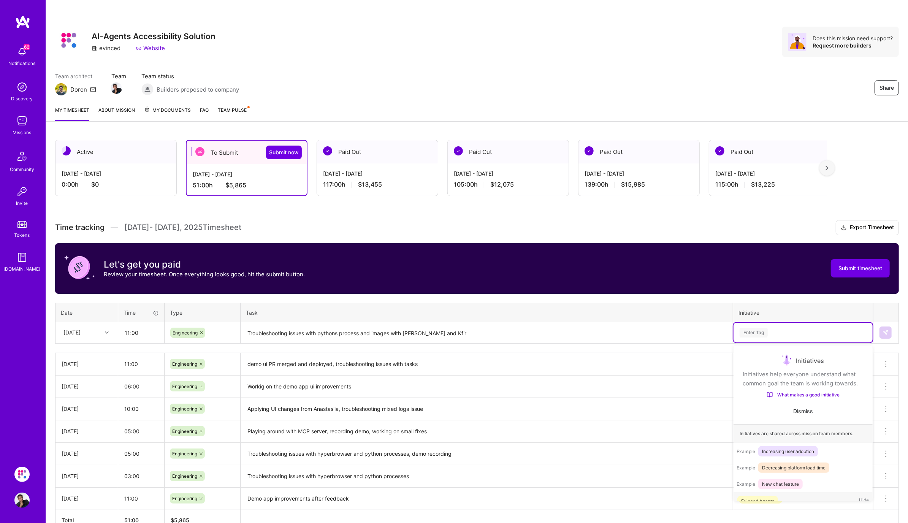
scroll to position [14, 0]
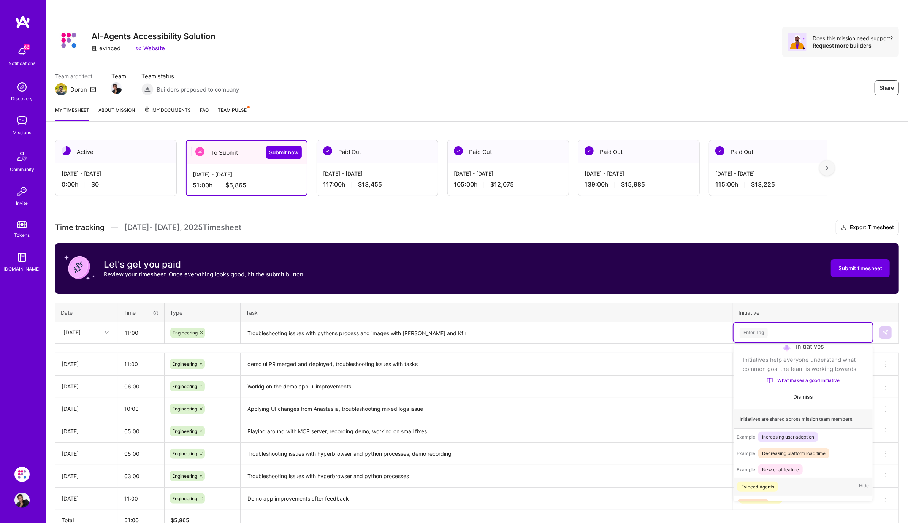
click at [754, 486] on div "Evinced Agents" at bounding box center [757, 487] width 33 height 8
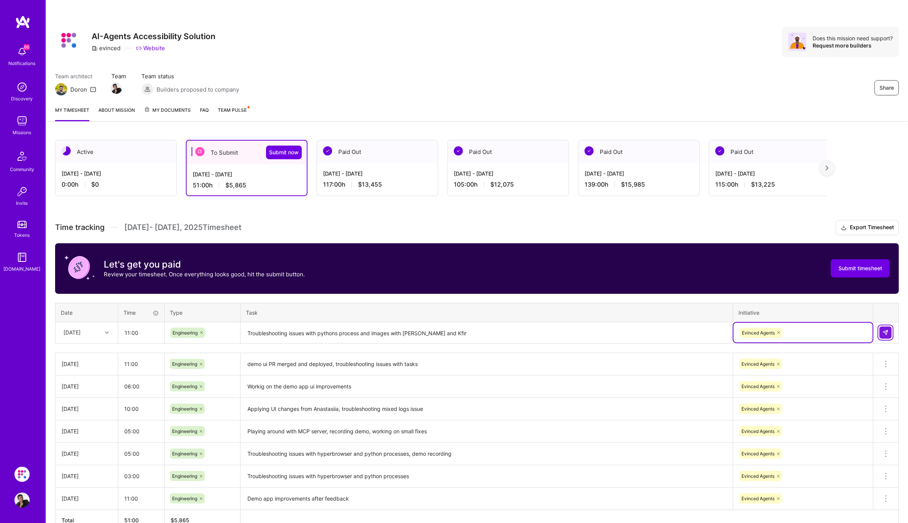
click at [887, 332] on img at bounding box center [886, 333] width 6 height 6
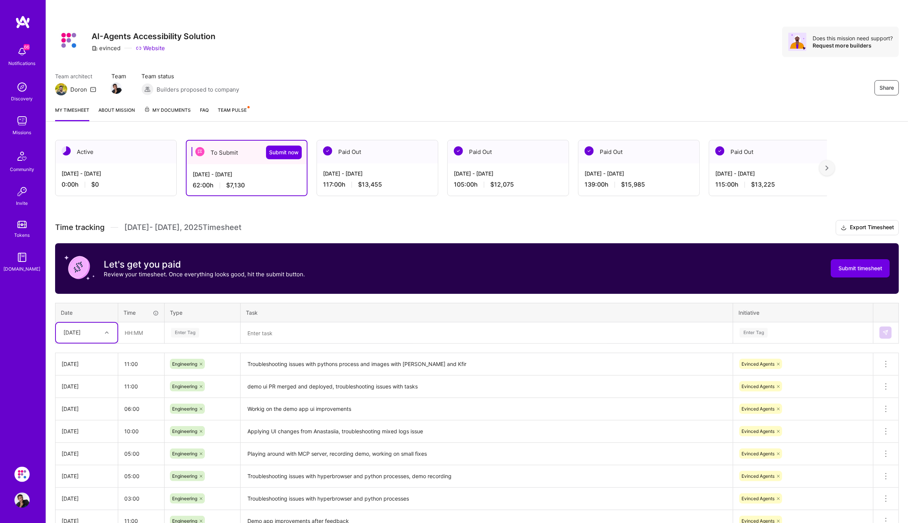
click at [103, 335] on div at bounding box center [108, 333] width 12 height 10
click at [84, 421] on div "[DATE]" at bounding box center [87, 423] width 62 height 14
click at [302, 333] on textarea at bounding box center [486, 333] width 491 height 20
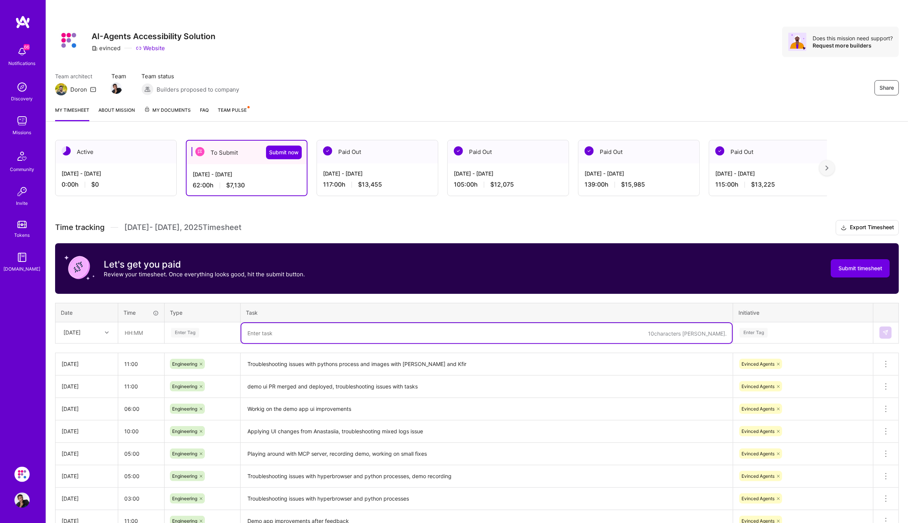
paste textarea "Troubleshooting issues with pythons process and images with [PERSON_NAME] and K…"
type textarea "Troubleshooting issues with pythons process and images with [PERSON_NAME] and K…"
click at [132, 334] on input "text" at bounding box center [141, 333] width 45 height 20
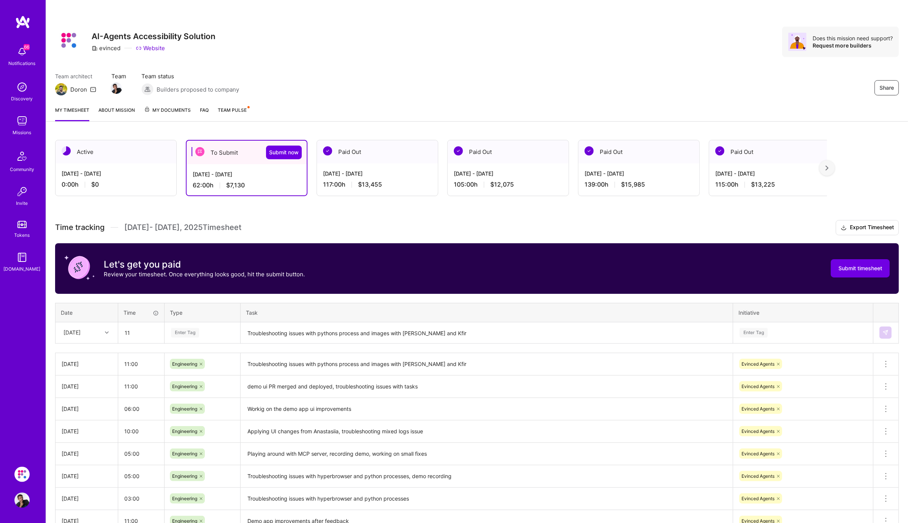
type input "11:00"
click at [197, 333] on div "Enter Tag" at bounding box center [185, 333] width 28 height 12
click at [198, 412] on span "Engineering" at bounding box center [185, 411] width 33 height 10
click at [791, 337] on div "Enter Tag" at bounding box center [803, 333] width 139 height 20
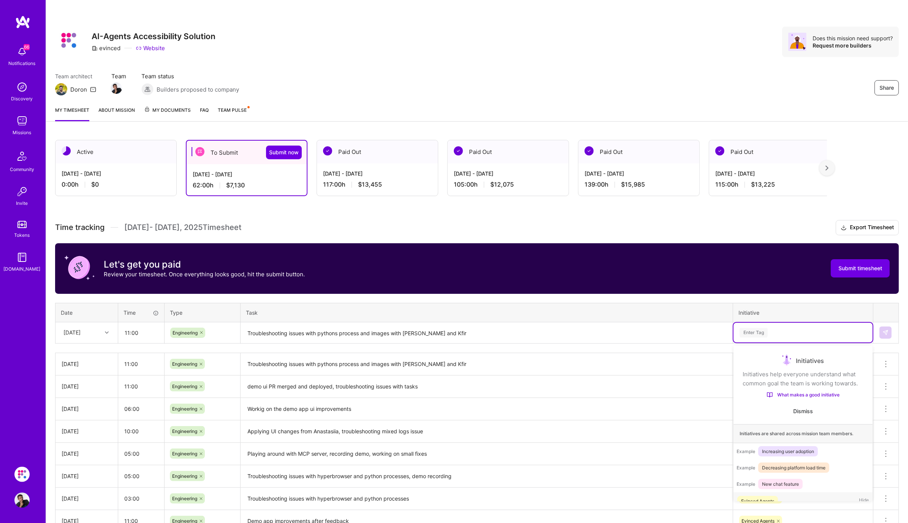
scroll to position [14, 0]
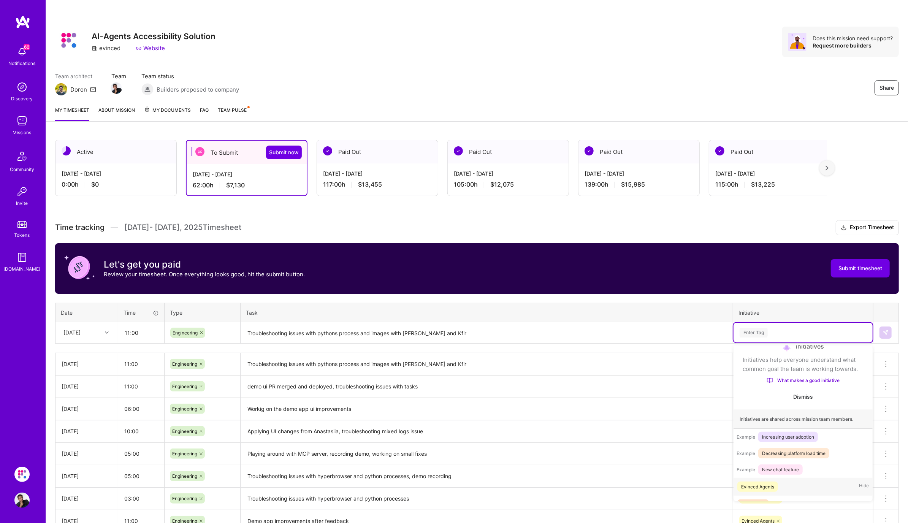
click at [755, 487] on div "Evinced Agents" at bounding box center [757, 487] width 33 height 8
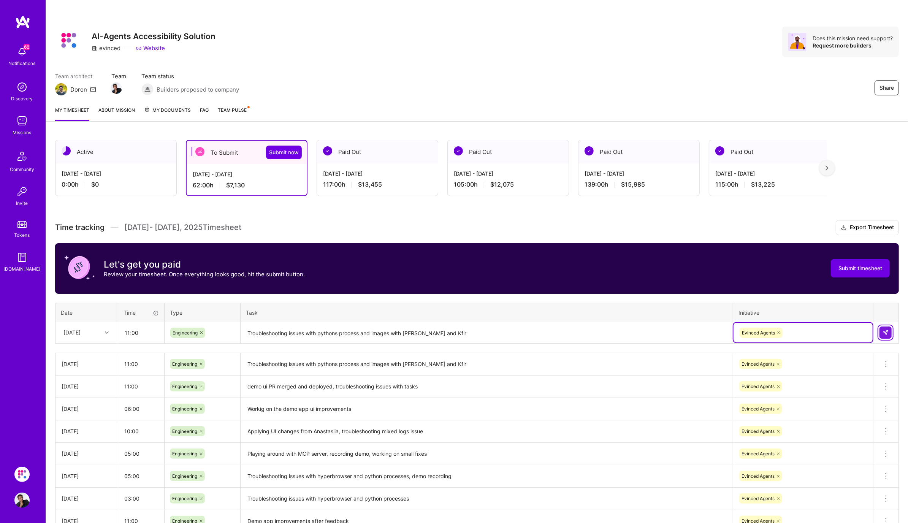
click at [886, 332] on img at bounding box center [886, 333] width 6 height 6
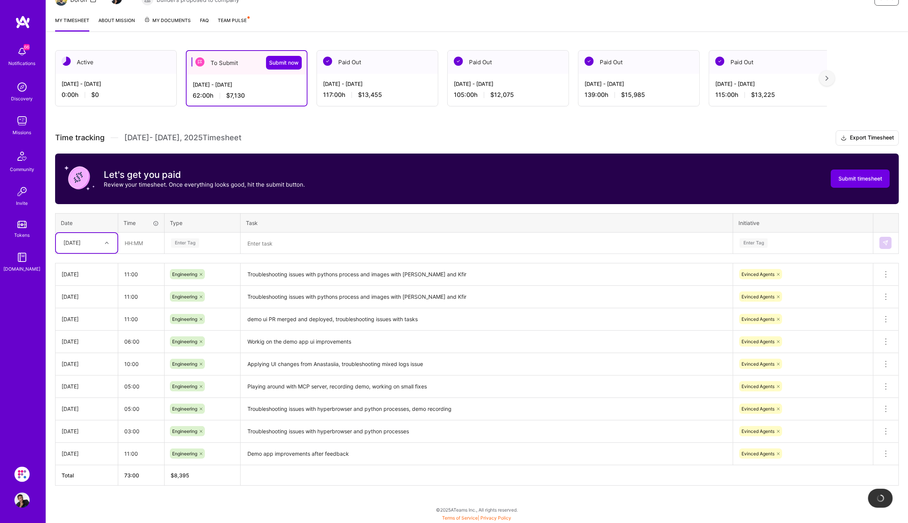
scroll to position [87, 0]
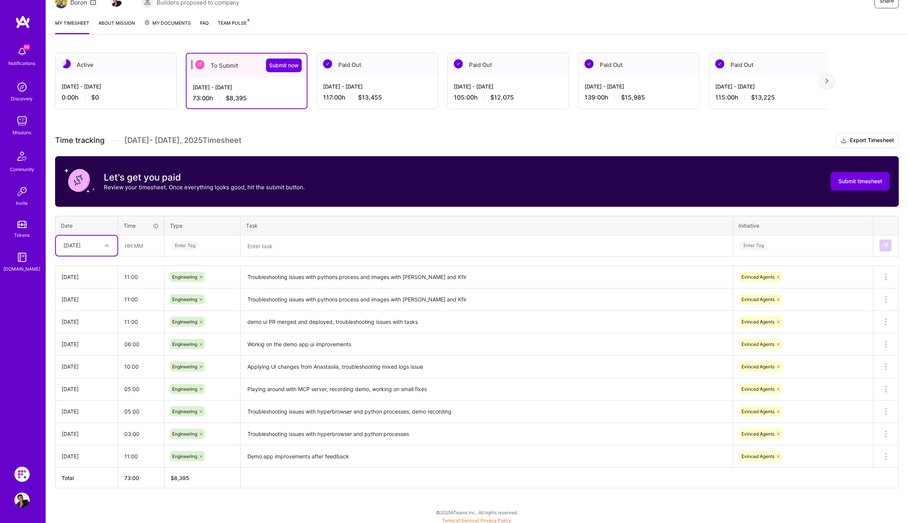
click at [106, 250] on div at bounding box center [108, 246] width 12 height 13
click at [91, 336] on div "[DATE]" at bounding box center [87, 339] width 62 height 14
click at [135, 242] on input "text" at bounding box center [141, 246] width 45 height 20
type input "10:00"
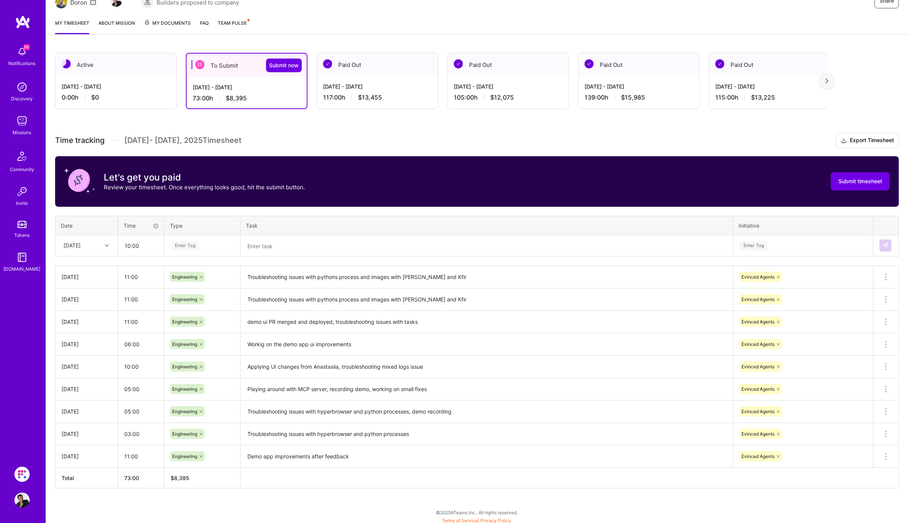
click at [202, 247] on div "Enter Tag" at bounding box center [202, 246] width 64 height 10
click at [208, 328] on div "Engineering" at bounding box center [202, 324] width 75 height 18
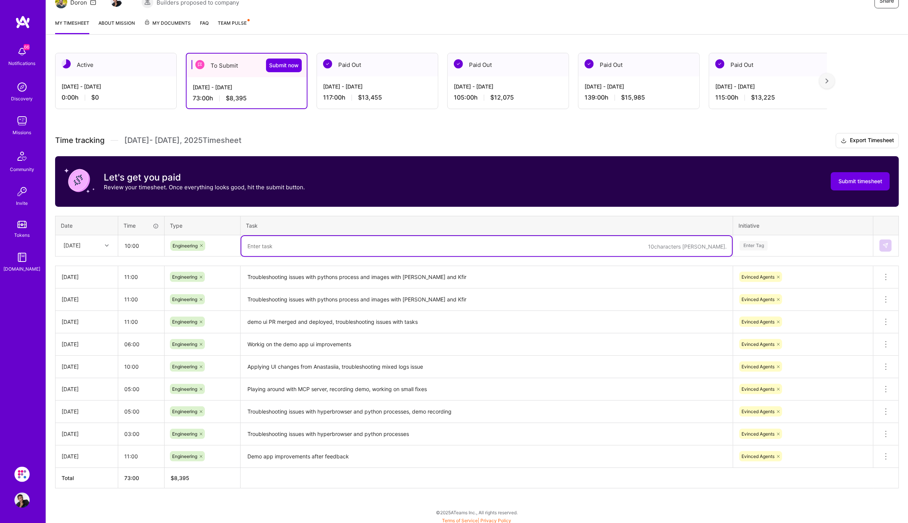
click at [273, 243] on textarea at bounding box center [486, 246] width 491 height 20
type textarea "D"
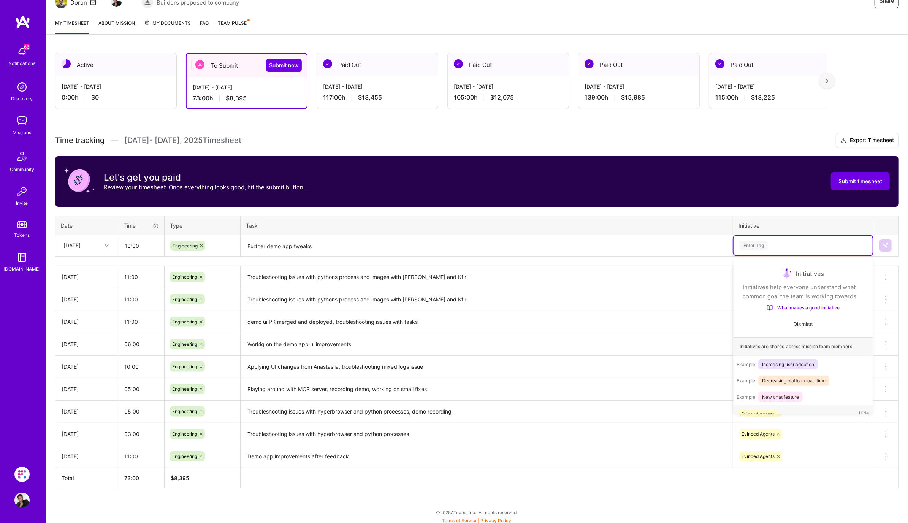
click at [759, 246] on div "Enter Tag" at bounding box center [754, 246] width 28 height 12
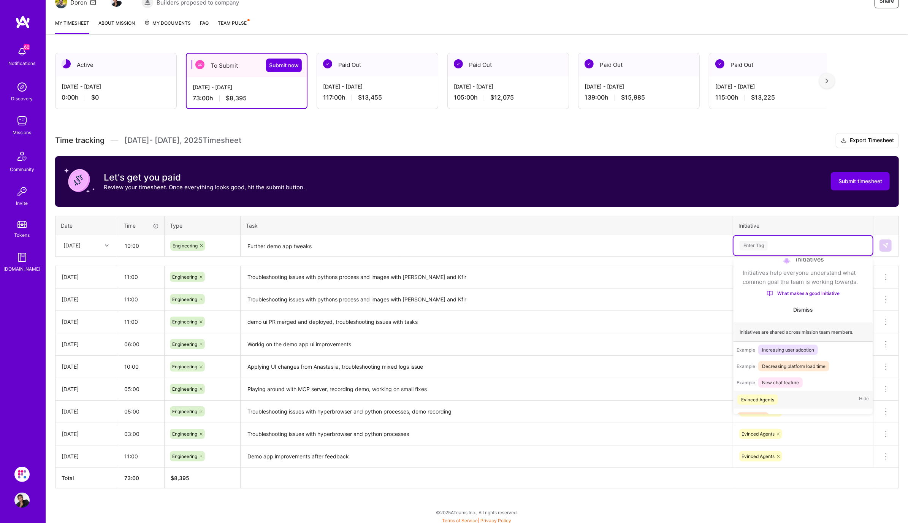
click at [762, 396] on div "Evinced Agents" at bounding box center [757, 400] width 33 height 8
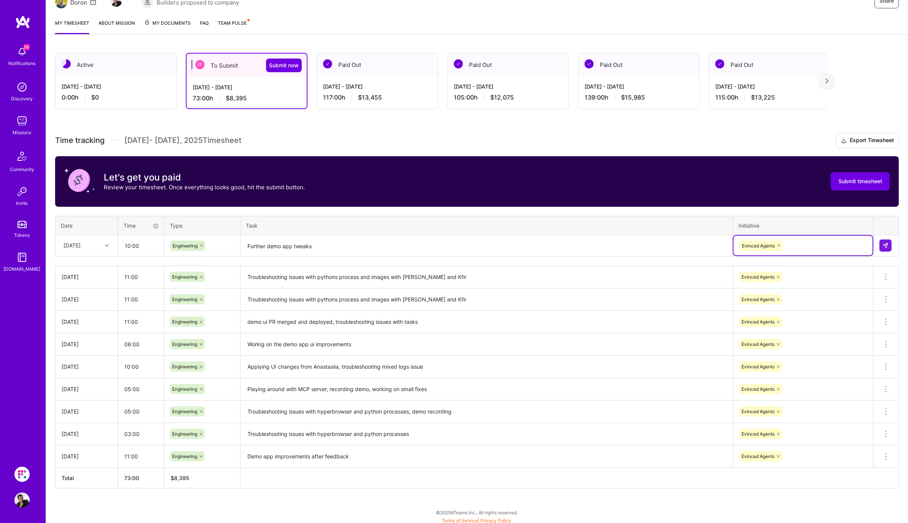
click at [448, 254] on textarea "Further demo app tweaks" at bounding box center [486, 246] width 491 height 20
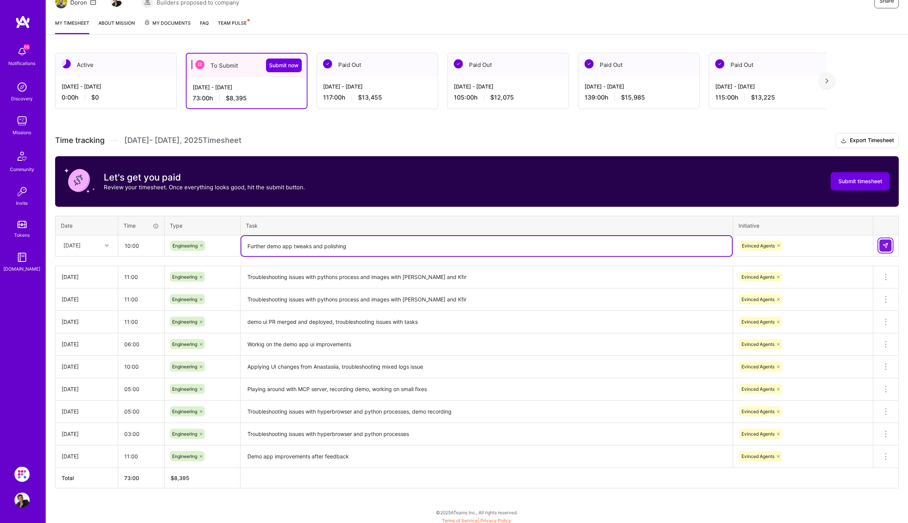
type textarea "Further demo app tweaks and polishing"
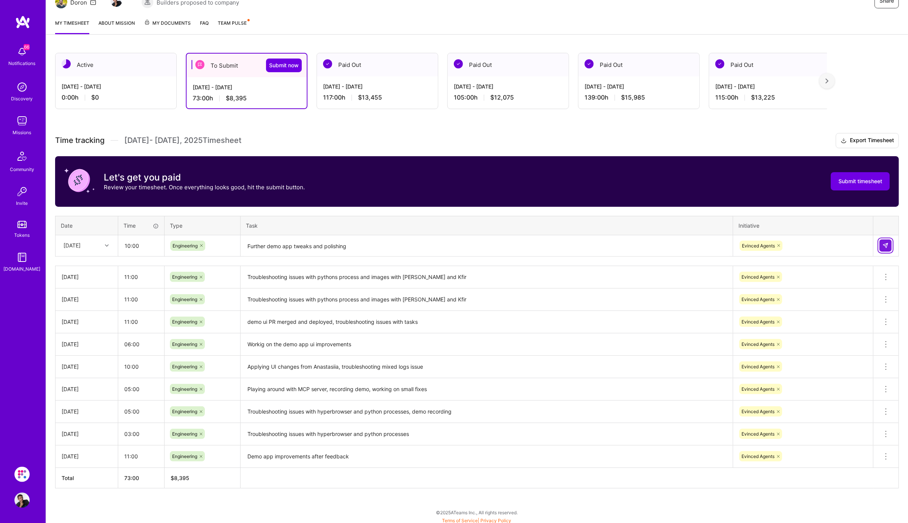
click at [888, 240] on button at bounding box center [886, 246] width 12 height 12
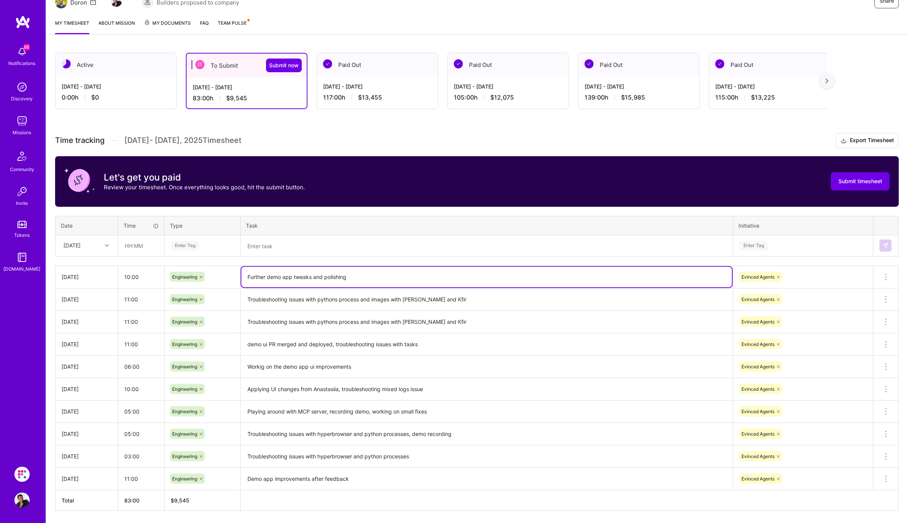
drag, startPoint x: 361, startPoint y: 276, endPoint x: 241, endPoint y: 276, distance: 120.1
click at [241, 276] on td "Further demo app tweaks and polishing" at bounding box center [487, 277] width 493 height 22
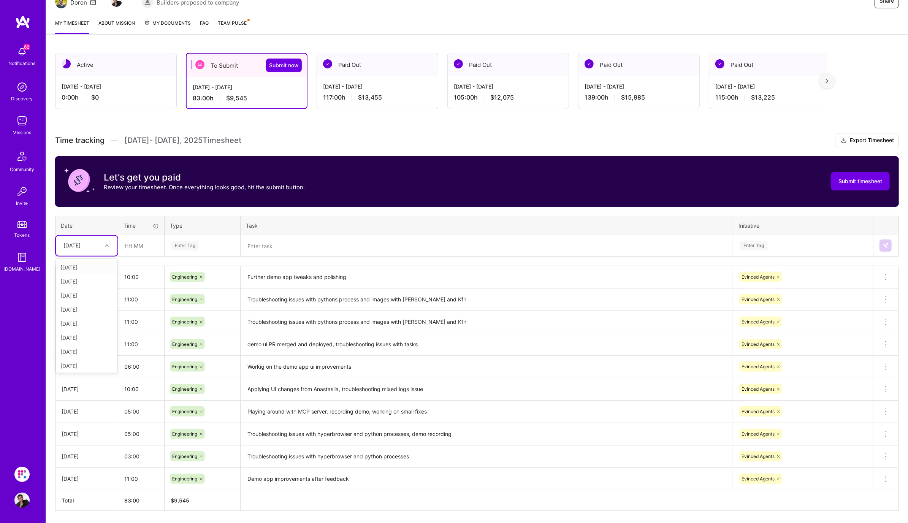
click at [106, 246] on div at bounding box center [108, 246] width 12 height 10
click at [91, 324] on div "[DATE]" at bounding box center [87, 322] width 62 height 14
click at [138, 244] on input "text" at bounding box center [141, 246] width 45 height 20
type input "08:00"
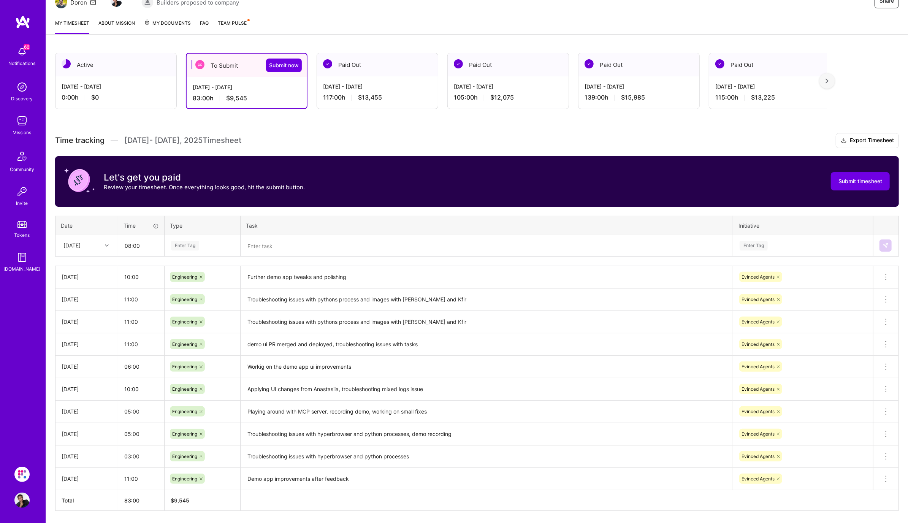
click at [190, 246] on div "Enter Tag" at bounding box center [185, 246] width 28 height 12
click at [199, 319] on span "Engineering" at bounding box center [185, 324] width 33 height 10
click at [281, 246] on textarea at bounding box center [486, 246] width 491 height 20
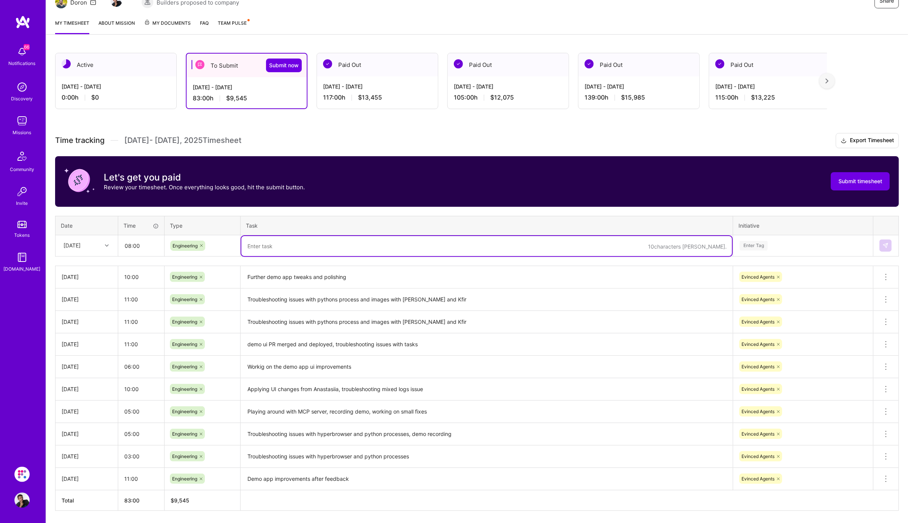
paste textarea "Further demo app tweaks and polishing"
type textarea "Further demo app tweaks and polishing"
click at [797, 241] on div "Enter Tag" at bounding box center [803, 246] width 128 height 10
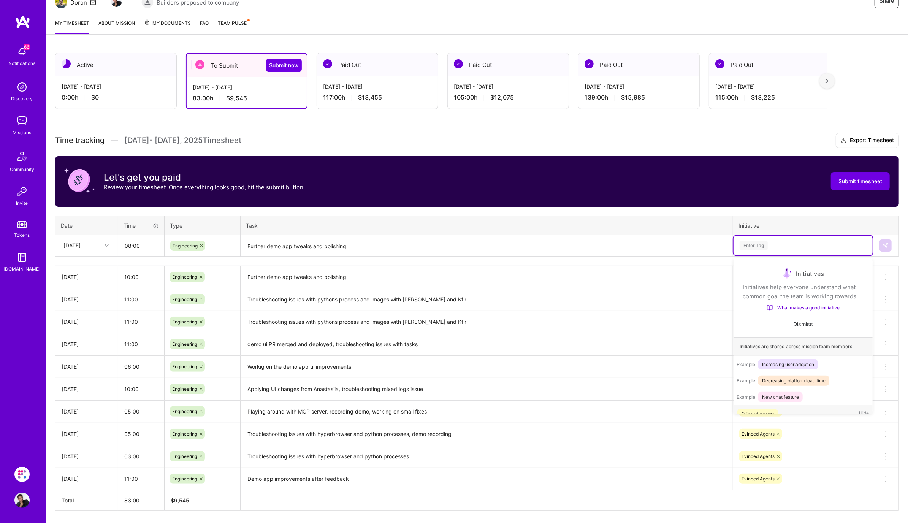
scroll to position [14, 0]
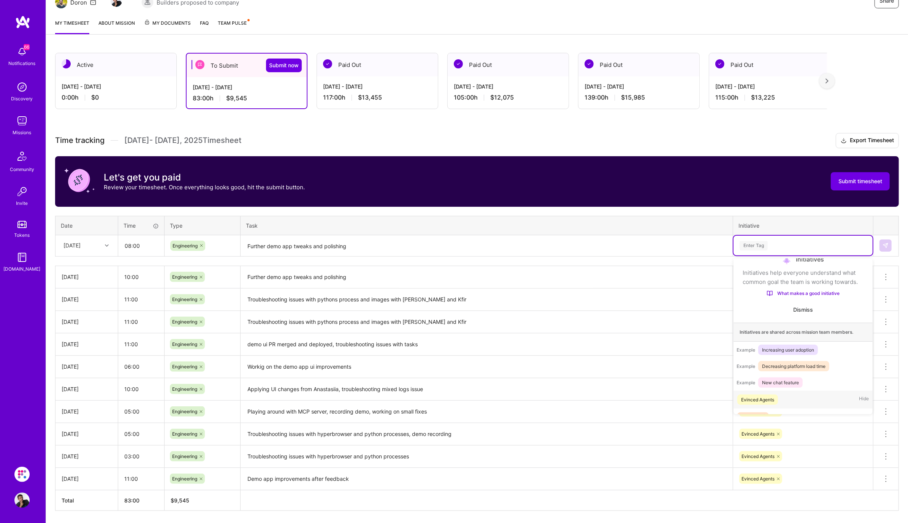
click at [762, 396] on div "Evinced Agents" at bounding box center [757, 400] width 33 height 8
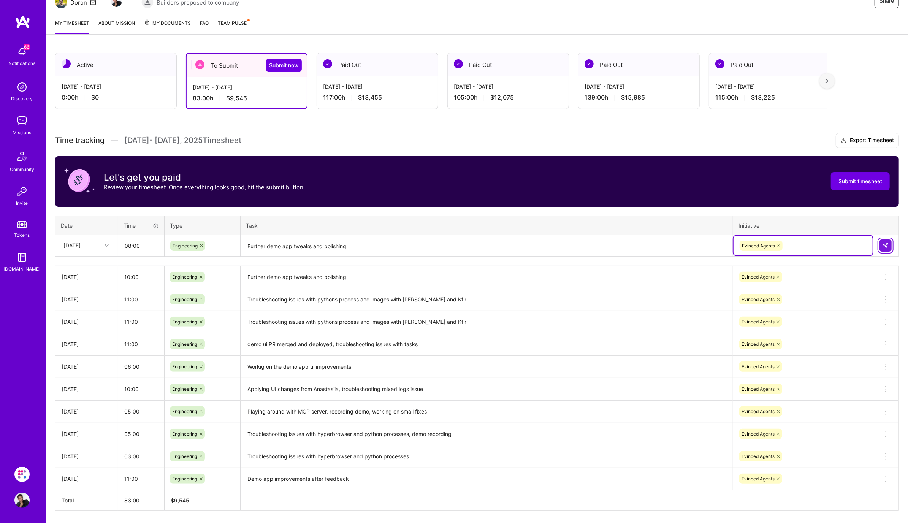
click at [885, 244] on img at bounding box center [886, 246] width 6 height 6
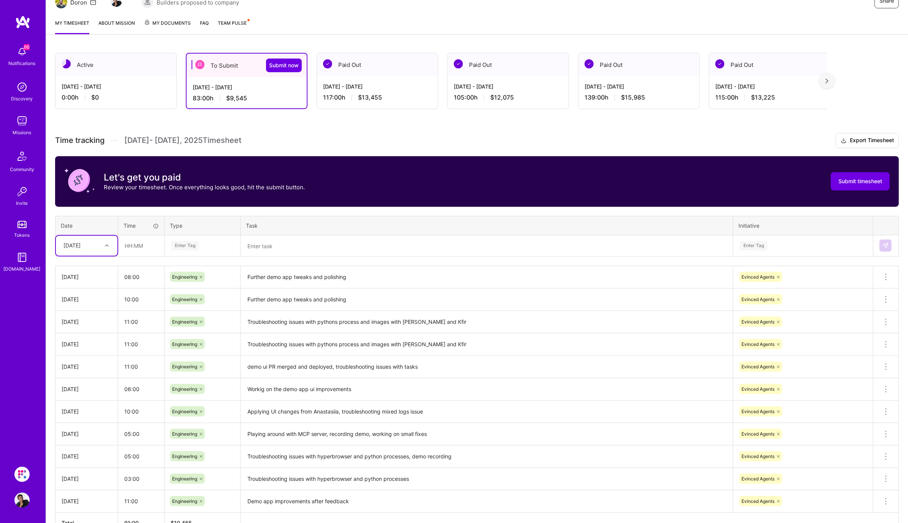
click at [110, 244] on div at bounding box center [108, 246] width 12 height 10
click at [107, 245] on icon at bounding box center [107, 246] width 4 height 4
click at [92, 366] on div "[DATE]" at bounding box center [87, 364] width 62 height 14
click at [137, 244] on input "text" at bounding box center [141, 246] width 45 height 20
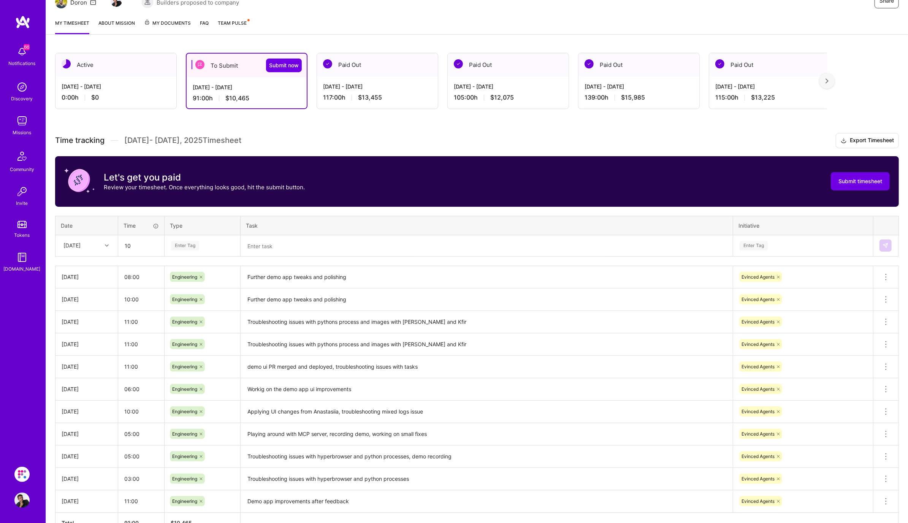
type input "10:00"
click at [199, 242] on div "Enter Tag" at bounding box center [202, 246] width 64 height 10
click at [194, 325] on span "Engineering" at bounding box center [185, 324] width 33 height 10
click at [290, 245] on textarea at bounding box center [486, 246] width 491 height 20
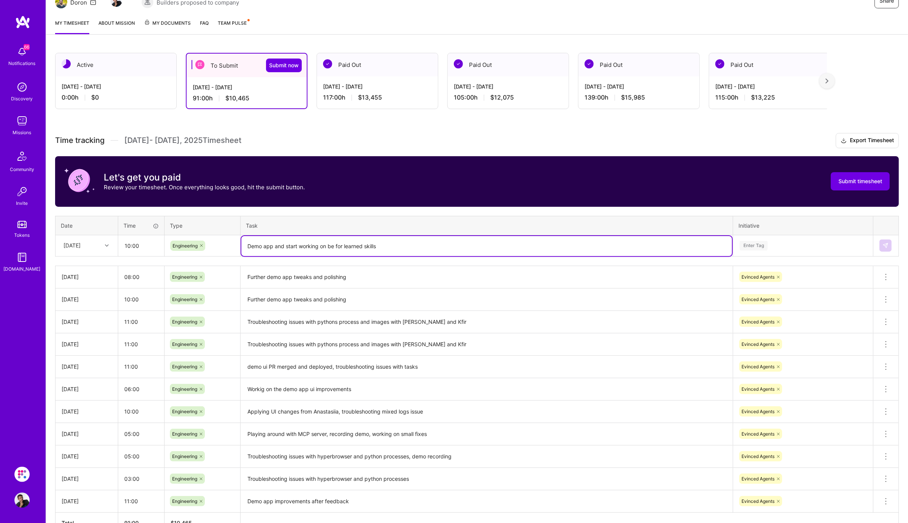
type textarea "Demo app and start working on be for learned skills"
click at [768, 251] on div "Enter Tag" at bounding box center [803, 246] width 139 height 20
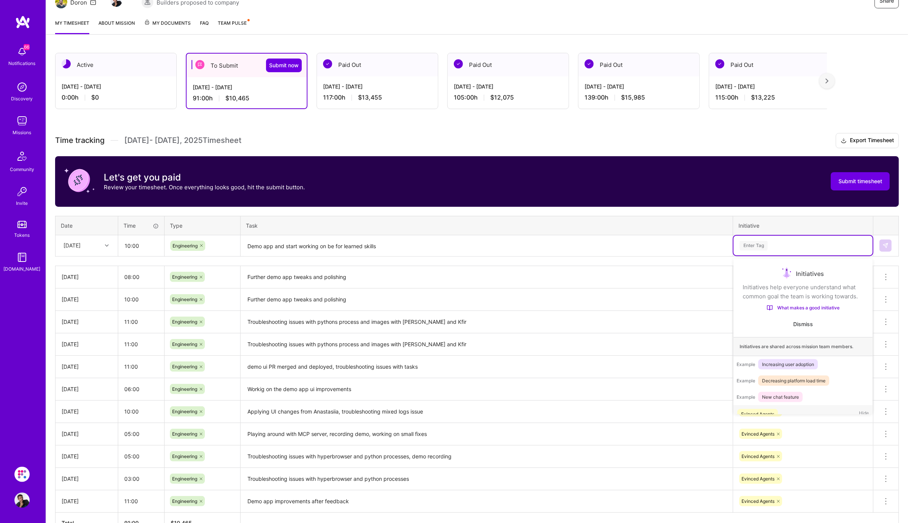
scroll to position [14, 0]
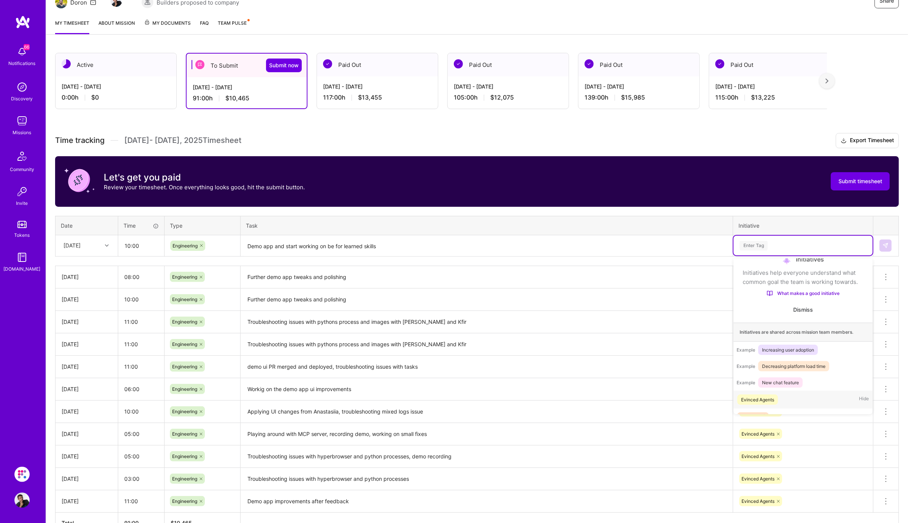
click at [757, 395] on span "Evinced Agents" at bounding box center [758, 400] width 41 height 10
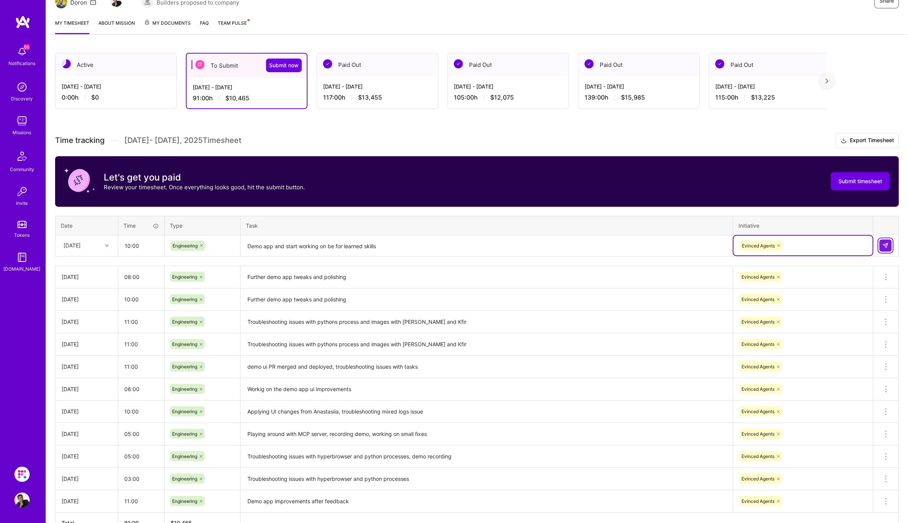
click at [887, 244] on img at bounding box center [886, 246] width 6 height 6
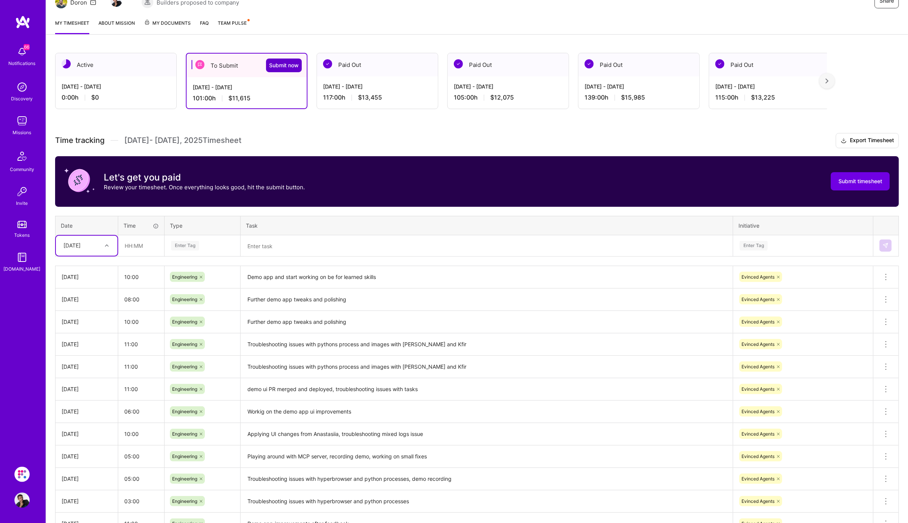
click at [290, 65] on span "Submit now" at bounding box center [284, 66] width 30 height 8
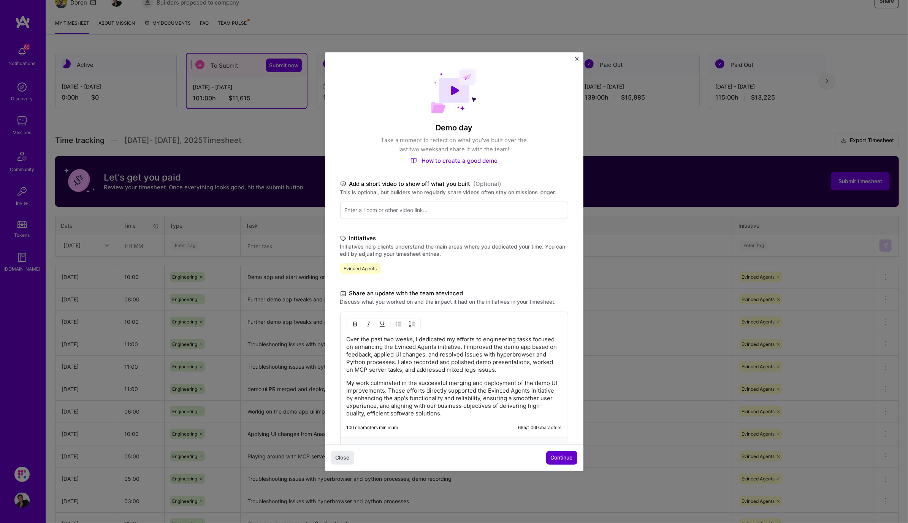
click at [560, 454] on span "Continue" at bounding box center [562, 458] width 22 height 8
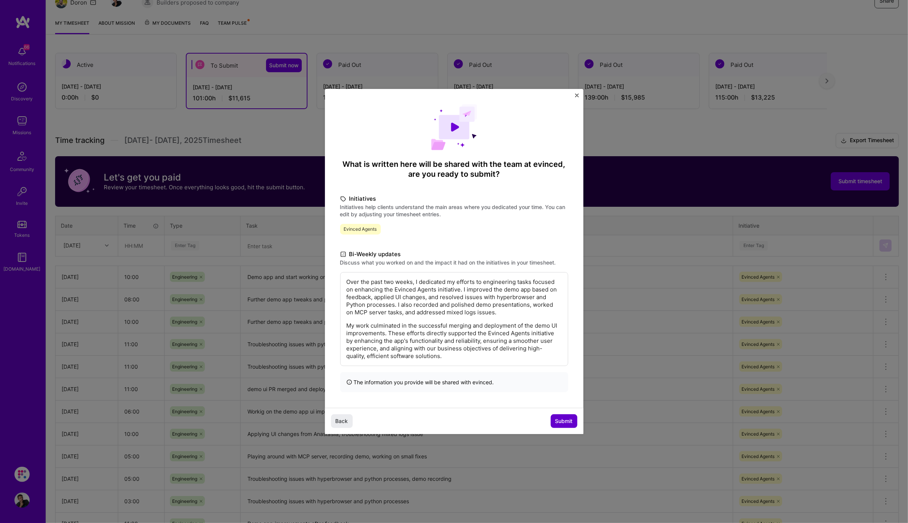
click at [563, 420] on span "Submit" at bounding box center [563, 421] width 17 height 8
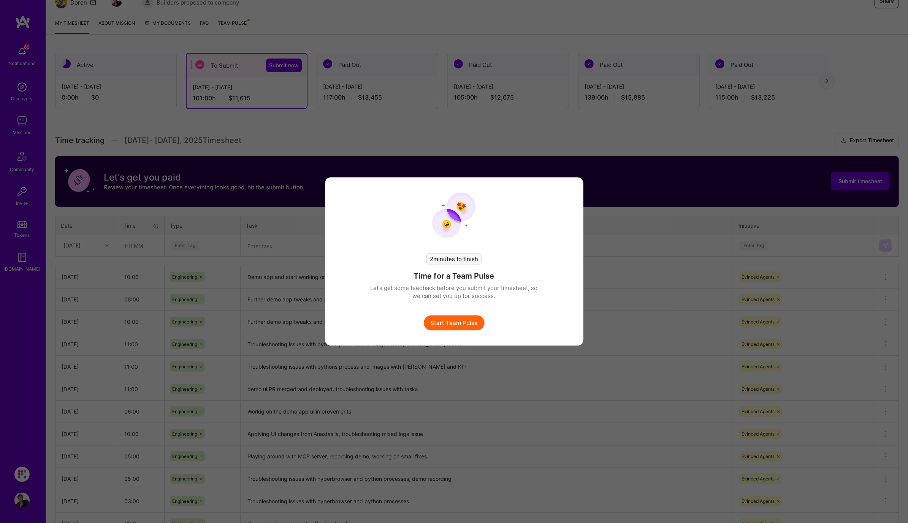
click at [449, 322] on button "Start Team Pulse" at bounding box center [454, 323] width 61 height 15
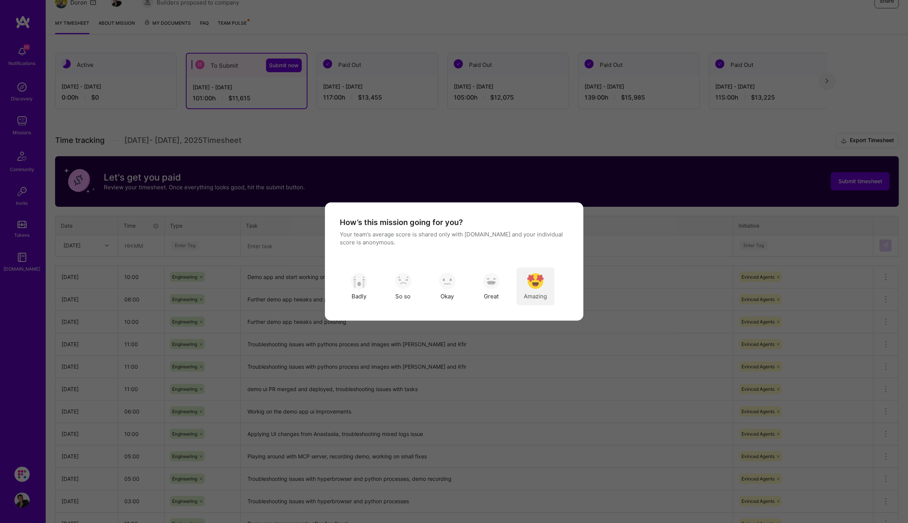
click at [540, 271] on div "Amazing" at bounding box center [536, 287] width 38 height 38
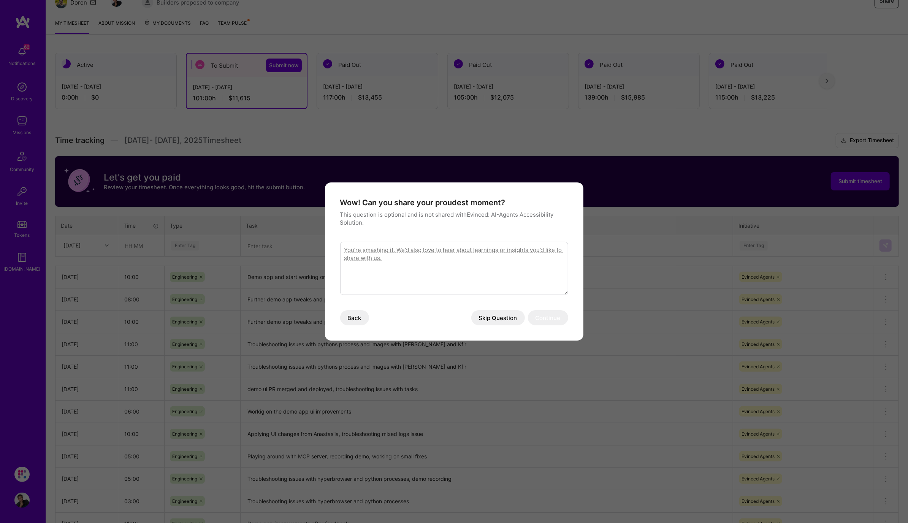
click at [508, 319] on button "Skip Question" at bounding box center [498, 317] width 54 height 15
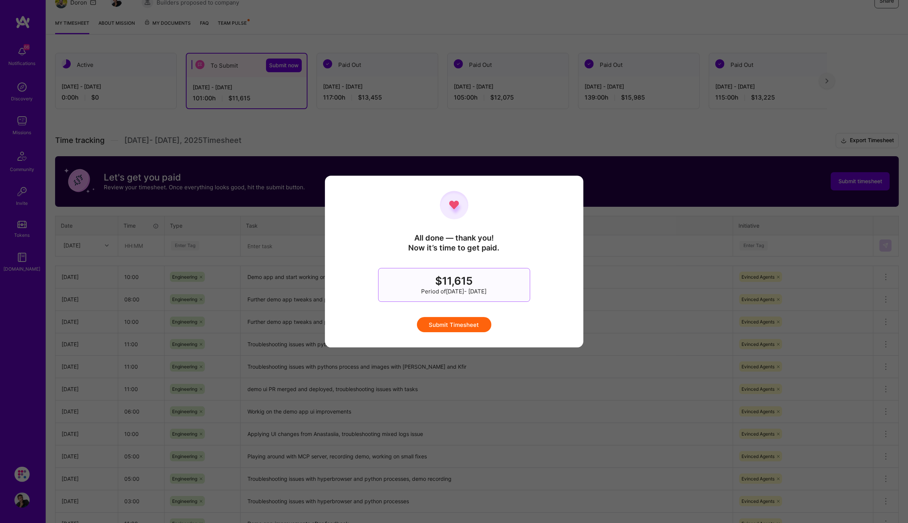
click at [470, 325] on button "Submit Timesheet" at bounding box center [454, 324] width 75 height 15
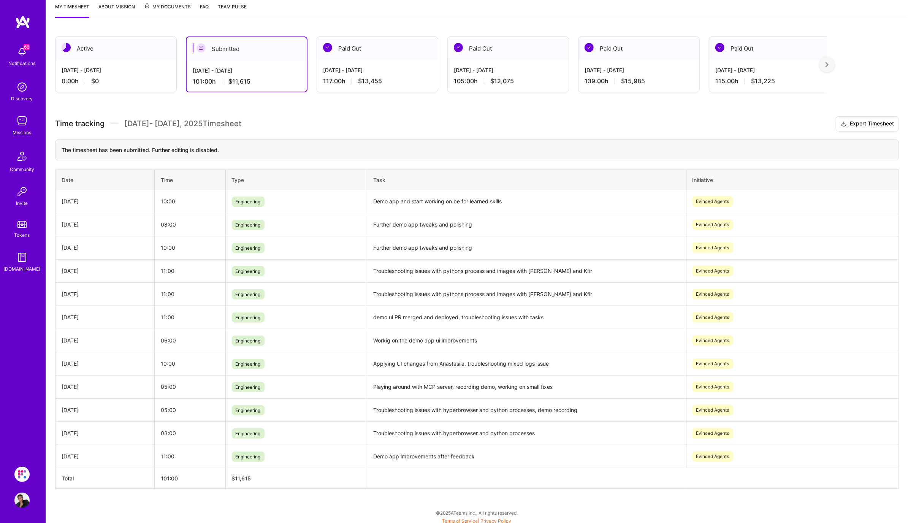
scroll to position [0, 0]
